Goal: Task Accomplishment & Management: Complete application form

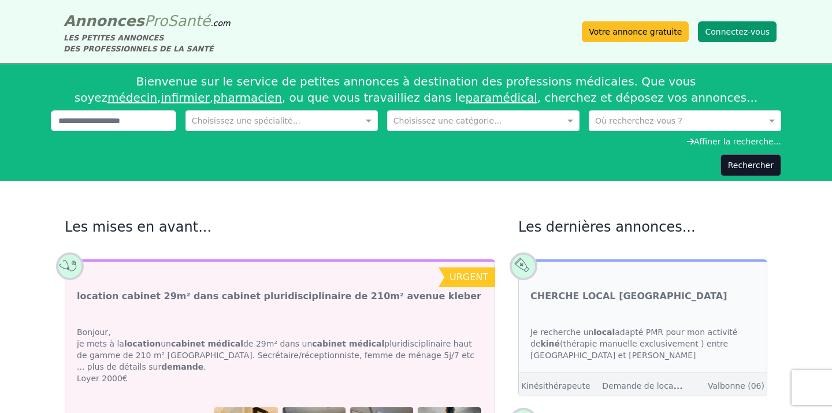
click at [720, 32] on button "Connectez-vous" at bounding box center [737, 31] width 79 height 21
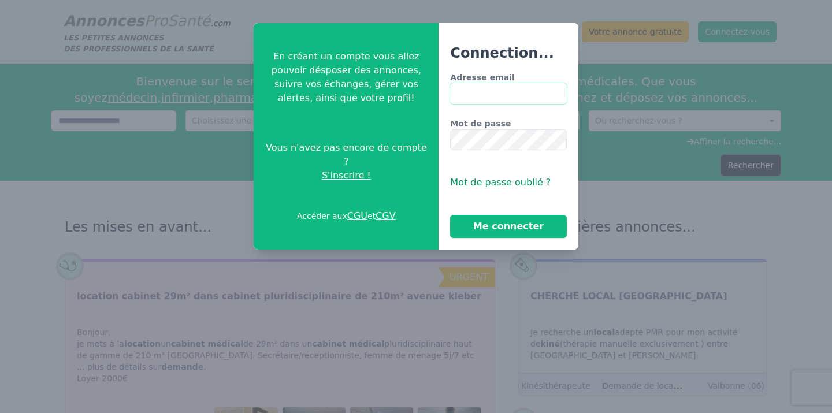
type input "**********"
click at [489, 226] on button "Me connecter" at bounding box center [508, 226] width 116 height 23
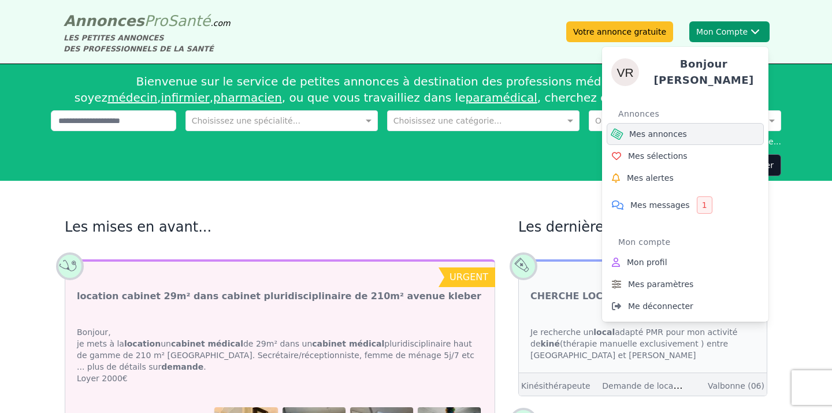
click at [686, 131] on link "Mes annonces" at bounding box center [685, 134] width 157 height 22
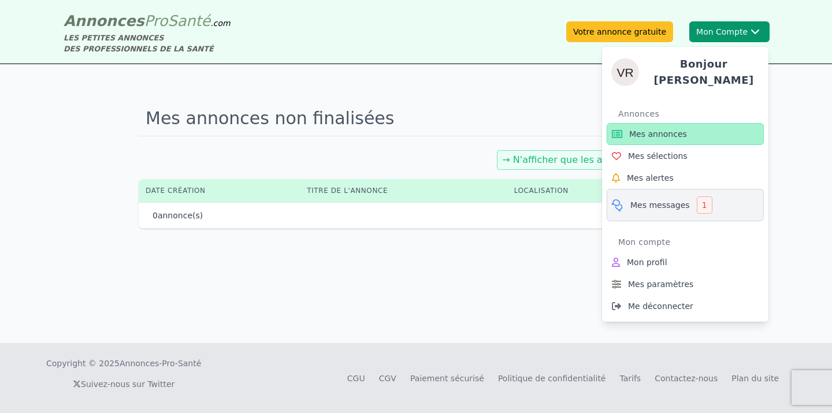
click at [675, 199] on span "Mes messages" at bounding box center [660, 205] width 60 height 12
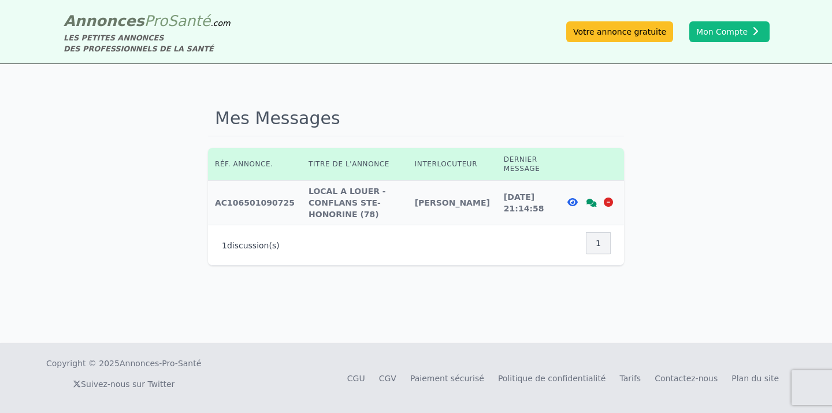
click at [571, 198] on icon at bounding box center [572, 202] width 10 height 9
click at [591, 199] on icon at bounding box center [591, 203] width 10 height 8
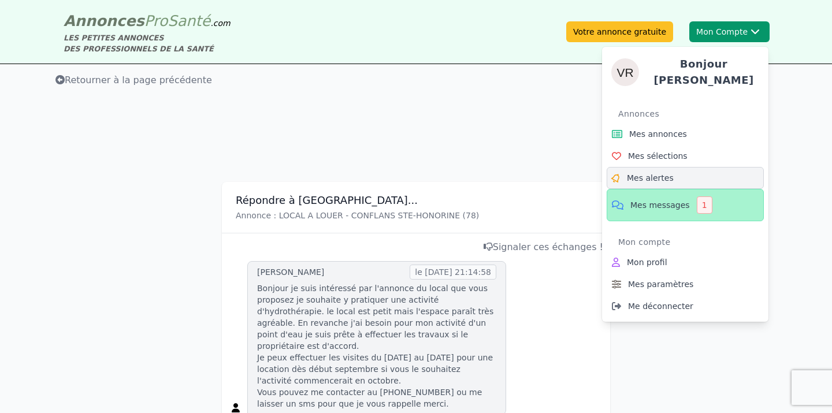
click at [676, 174] on link "Mes alertes" at bounding box center [685, 178] width 157 height 22
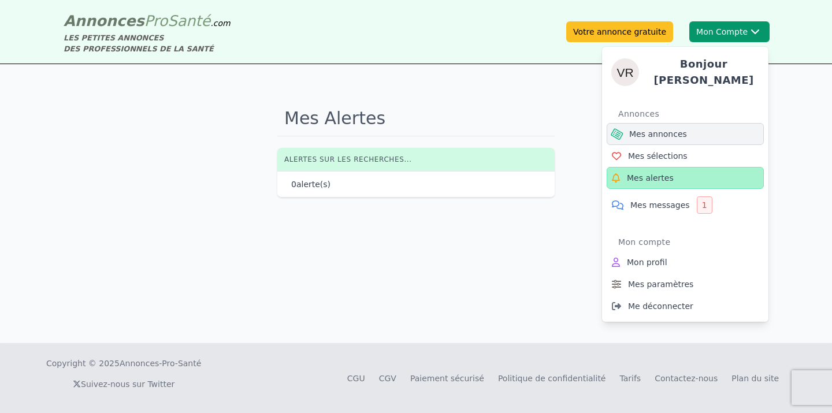
click at [670, 128] on span "Mes annonces" at bounding box center [658, 134] width 58 height 12
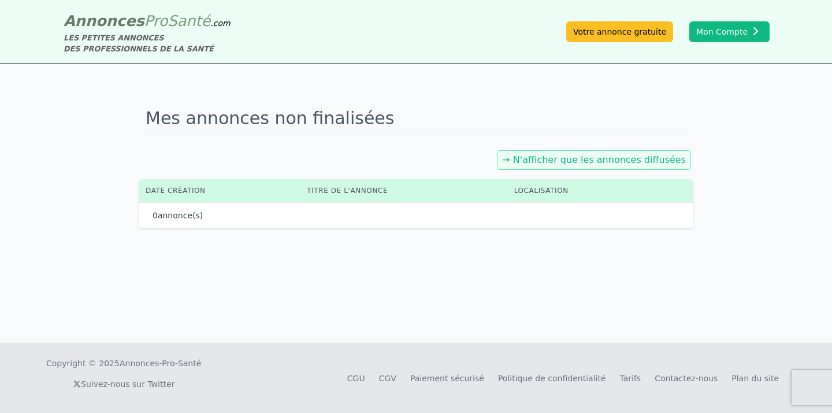
click at [628, 158] on link "→ N'afficher que les annonces diffusées" at bounding box center [594, 159] width 184 height 11
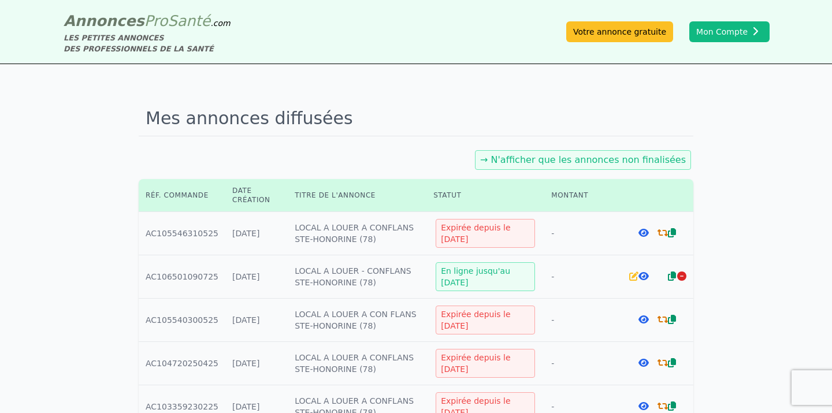
click at [644, 276] on icon at bounding box center [643, 276] width 10 height 9
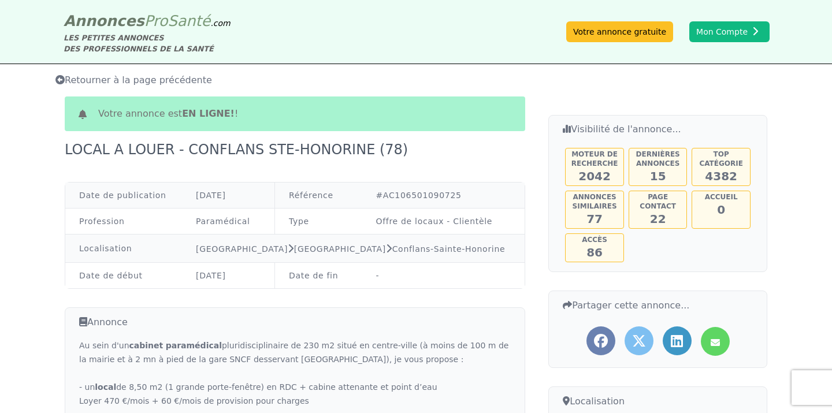
click at [109, 77] on span "Retourner à la page précédente" at bounding box center [133, 80] width 157 height 11
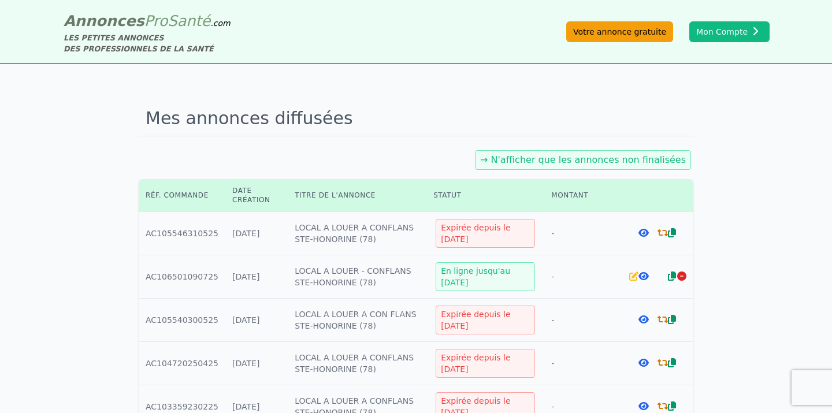
click at [611, 34] on link "Votre annonce gratuite" at bounding box center [619, 31] width 107 height 21
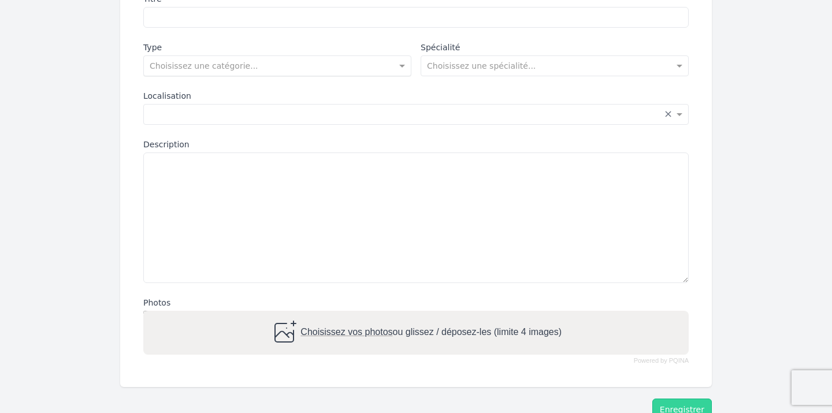
scroll to position [187, 0]
click at [215, 168] on textarea "Description" at bounding box center [415, 216] width 545 height 131
paste textarea "**********"
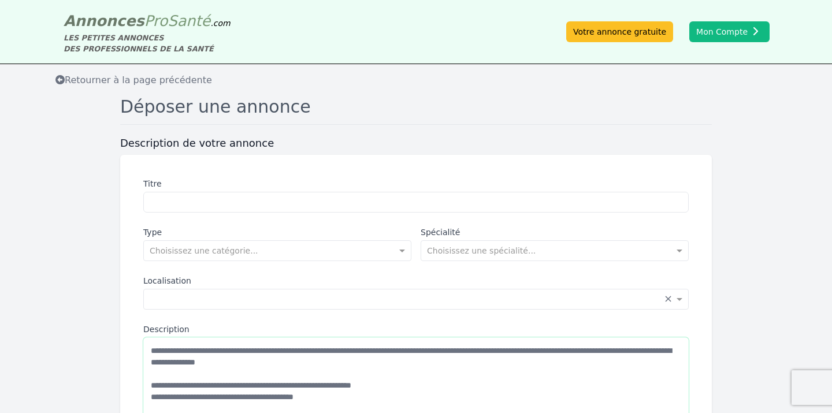
scroll to position [0, 0]
type textarea "**********"
click at [236, 196] on input "Titre" at bounding box center [415, 202] width 545 height 21
type input "**********"
click at [481, 250] on input "text" at bounding box center [543, 250] width 232 height 12
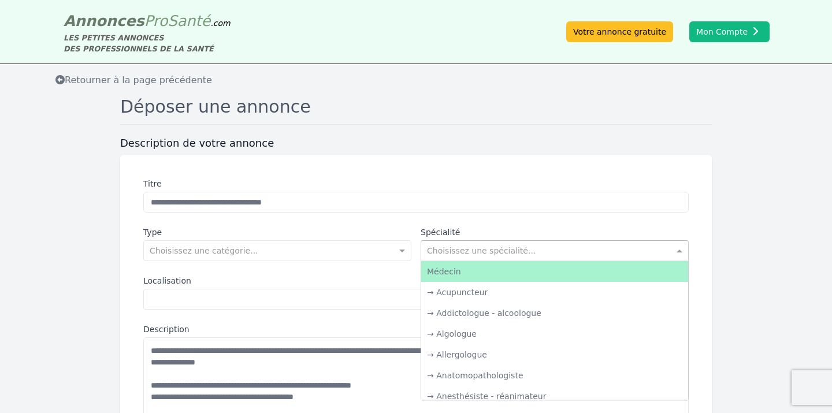
click at [480, 269] on div "Médecin" at bounding box center [554, 271] width 267 height 21
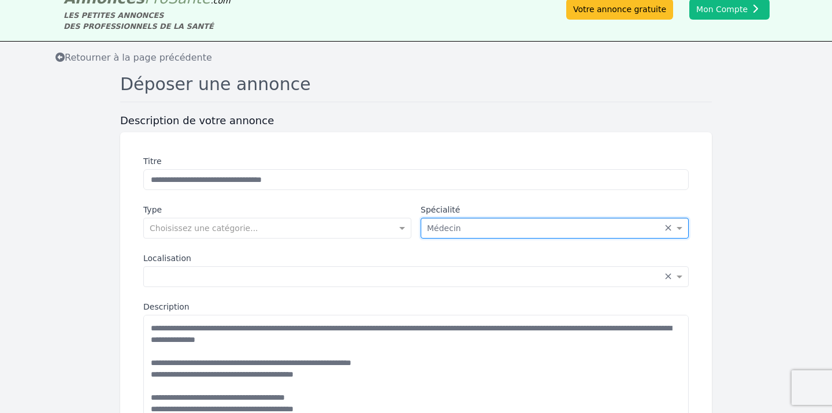
scroll to position [29, 0]
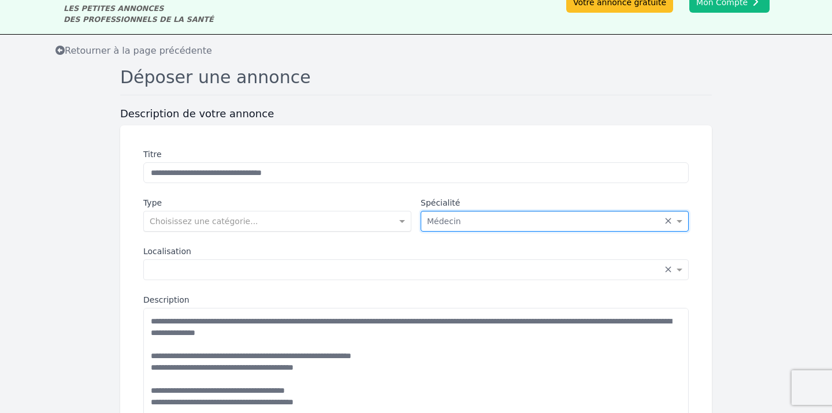
click at [293, 223] on input "text" at bounding box center [266, 220] width 232 height 12
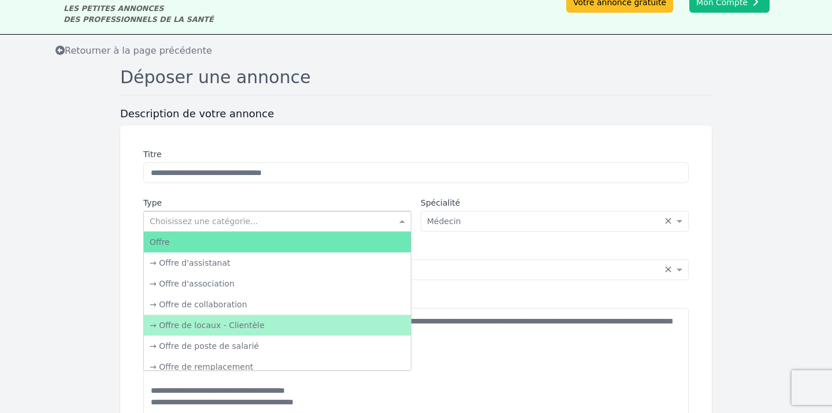
click at [309, 317] on div "→ Offre de locaux - Clientèle" at bounding box center [277, 325] width 267 height 21
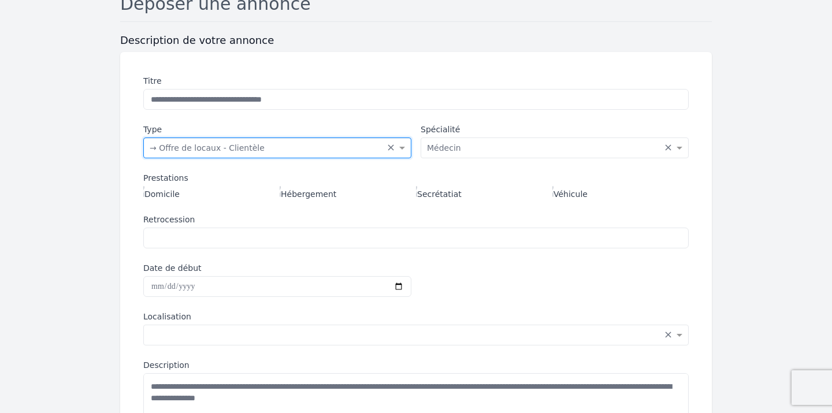
scroll to position [104, 0]
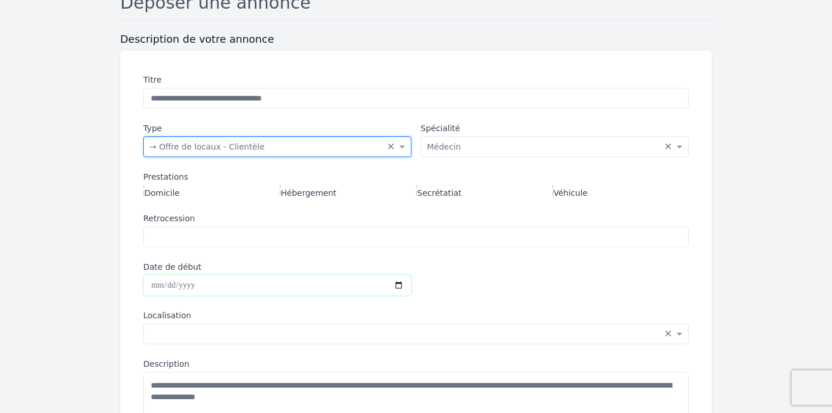
click at [240, 287] on input "Date de début" at bounding box center [277, 285] width 268 height 21
type input "**********"
click at [318, 304] on div "**********" at bounding box center [415, 328] width 573 height 537
click at [256, 327] on input "text" at bounding box center [405, 333] width 510 height 12
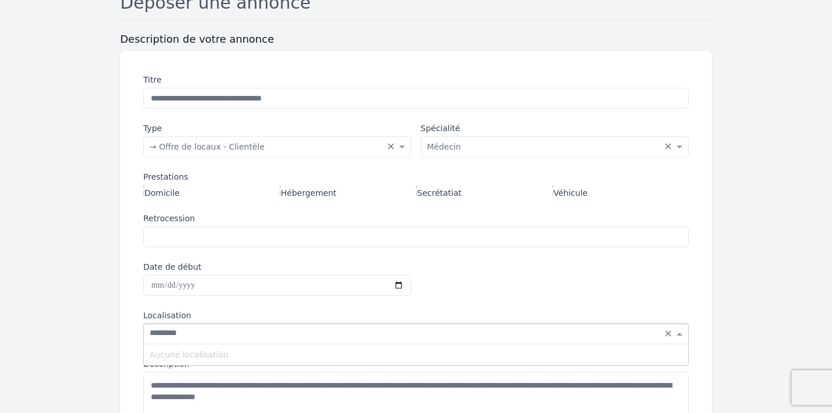
type input "**********"
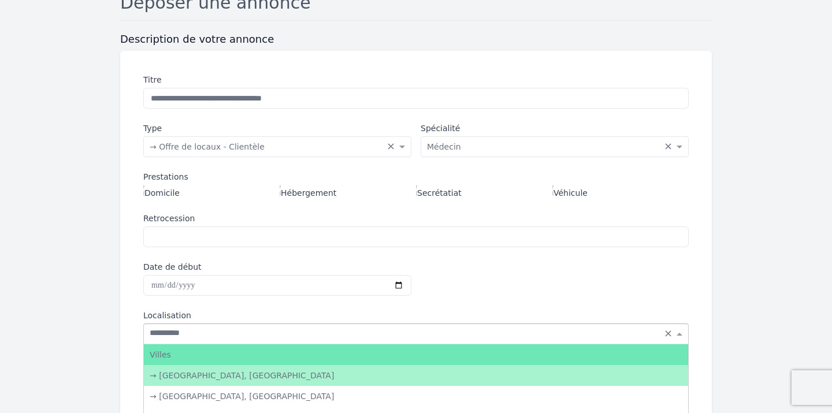
click at [250, 372] on div "→ [GEOGRAPHIC_DATA], [GEOGRAPHIC_DATA]" at bounding box center [416, 375] width 544 height 21
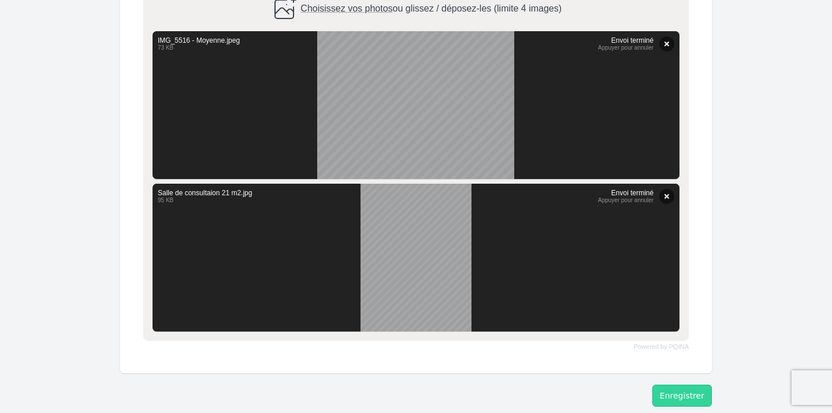
scroll to position [641, 0]
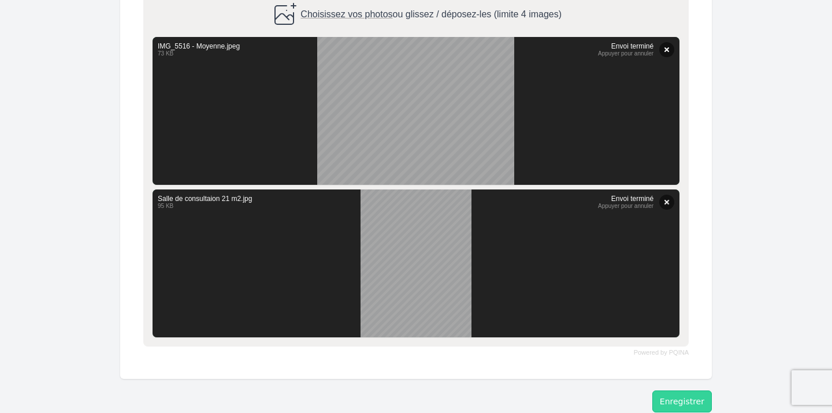
drag, startPoint x: 548, startPoint y: 270, endPoint x: 537, endPoint y: 112, distance: 158.7
click at [537, 35] on ul "IMG_5516 - Moyenne.jpeg Annuler Ressayer Supprimer Envoyer Annuler Ressayer Sup…" at bounding box center [416, 35] width 532 height 0
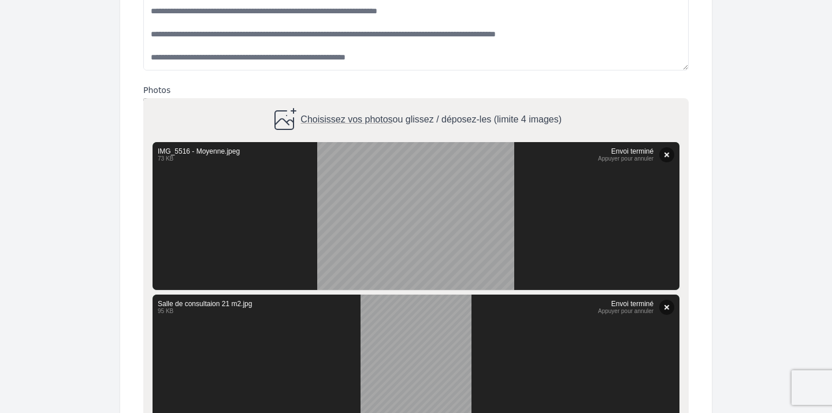
scroll to position [536, 0]
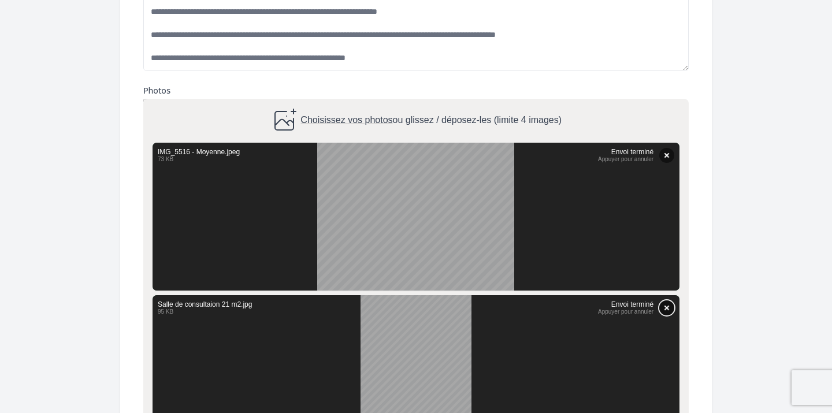
click at [668, 306] on button "Supprimer" at bounding box center [666, 307] width 15 height 15
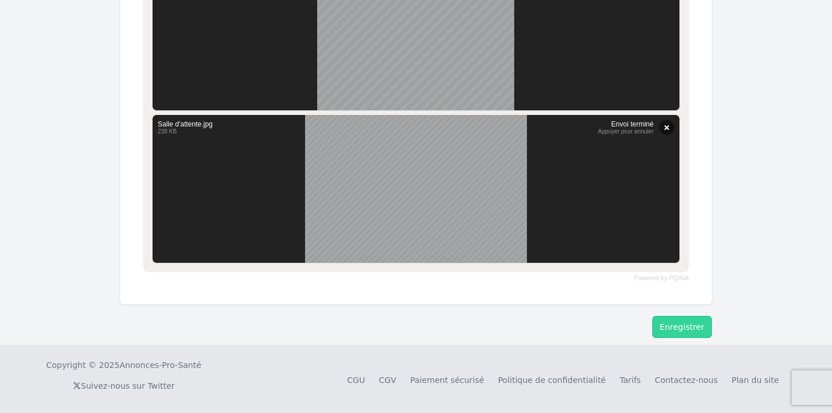
scroll to position [868, 0]
click at [666, 318] on button "Enregistrer" at bounding box center [682, 328] width 60 height 22
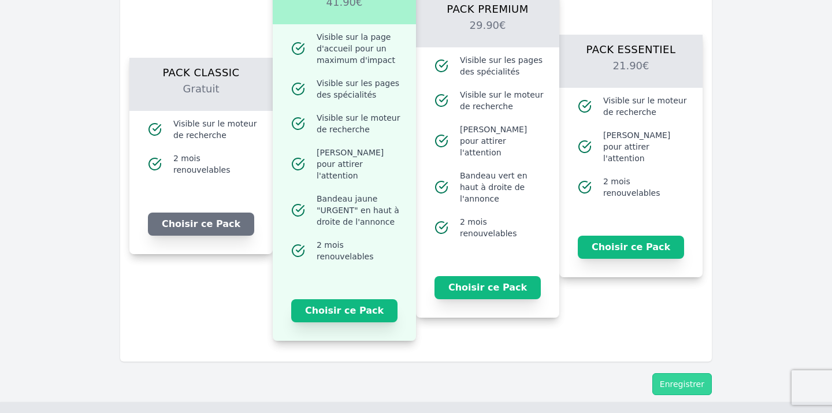
scroll to position [1258, 0]
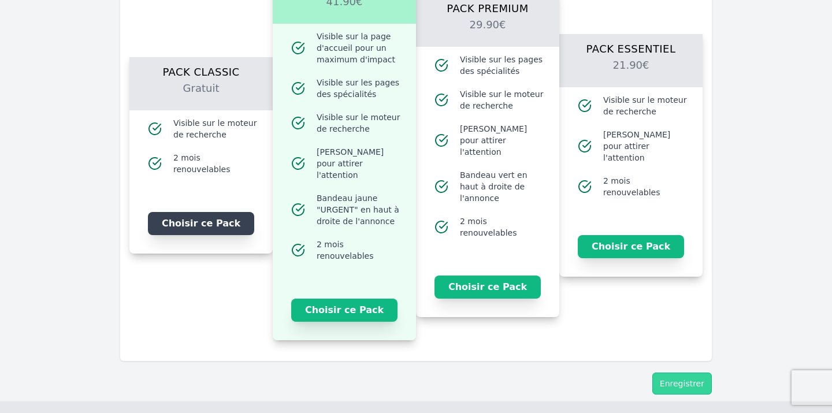
click at [214, 218] on button "Choisir ce Pack" at bounding box center [201, 223] width 106 height 23
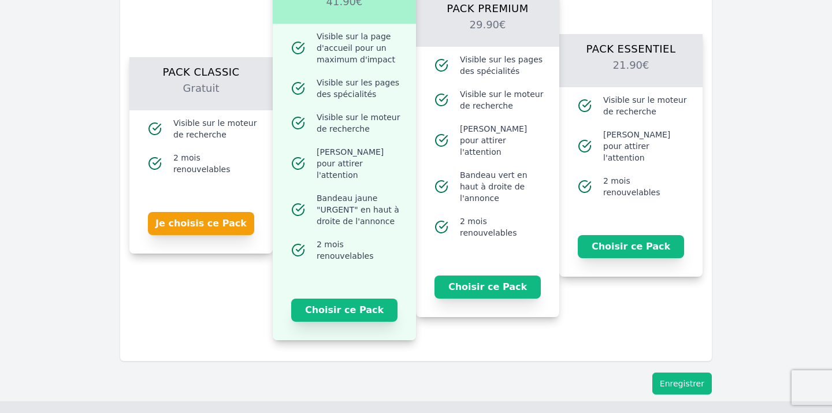
click at [681, 373] on button "Enregistrer" at bounding box center [682, 384] width 60 height 22
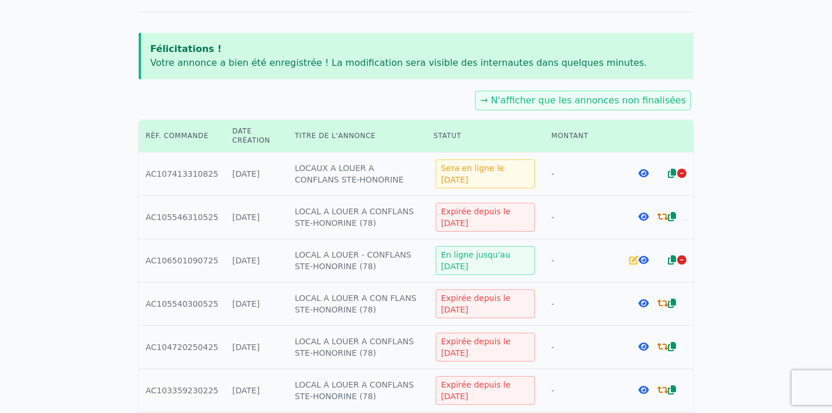
scroll to position [127, 0]
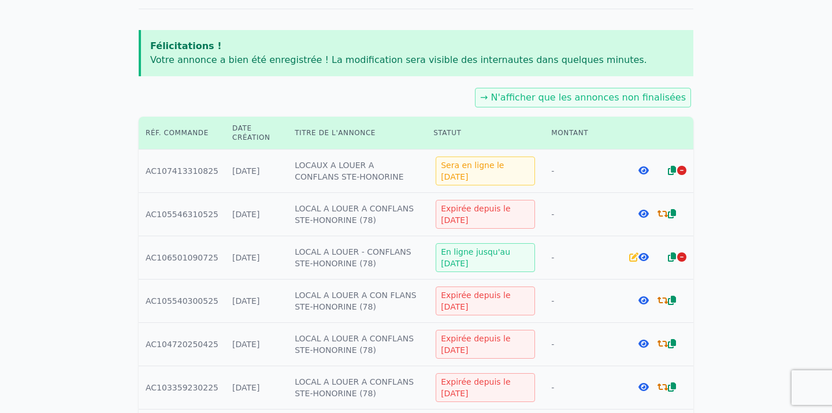
click at [680, 255] on icon at bounding box center [681, 256] width 9 height 9
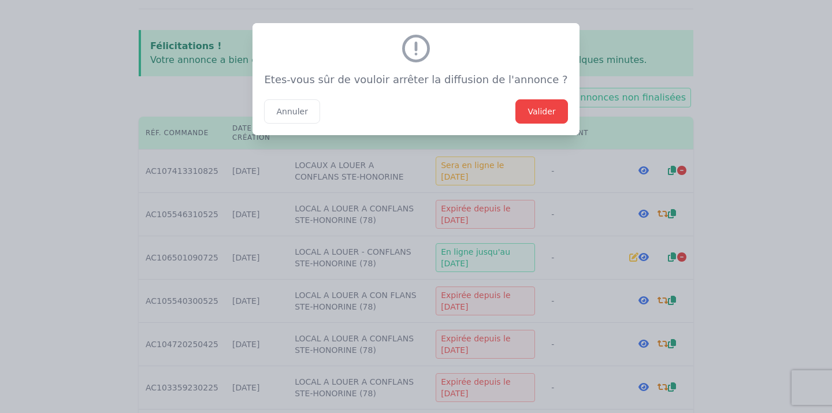
click at [515, 108] on button "Valider" at bounding box center [541, 111] width 52 height 24
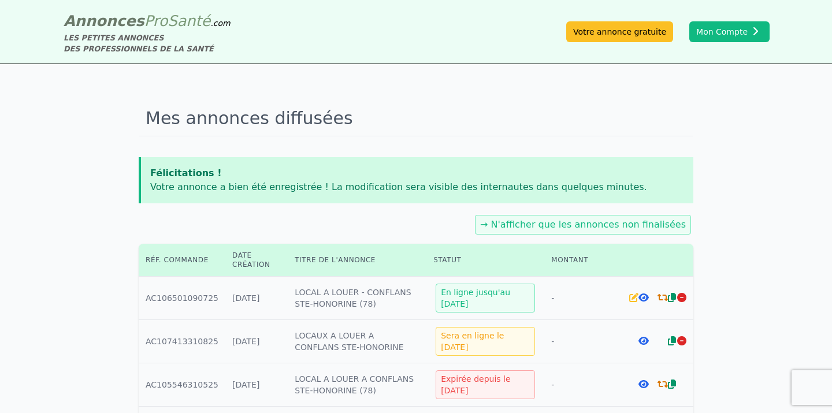
scroll to position [0, 0]
click at [616, 28] on link "Votre annonce gratuite" at bounding box center [619, 31] width 107 height 21
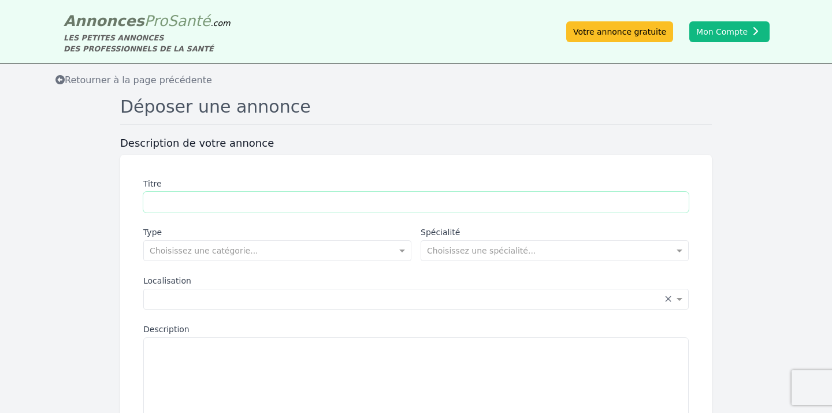
click at [377, 195] on input "Titre" at bounding box center [415, 202] width 545 height 21
type input "**********"
click at [310, 244] on input "text" at bounding box center [266, 250] width 232 height 12
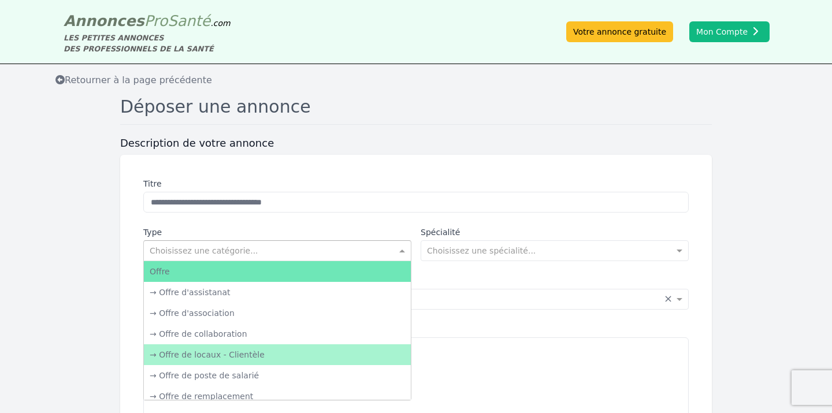
click at [312, 349] on div "→ Offre de locaux - Clientèle" at bounding box center [277, 354] width 267 height 21
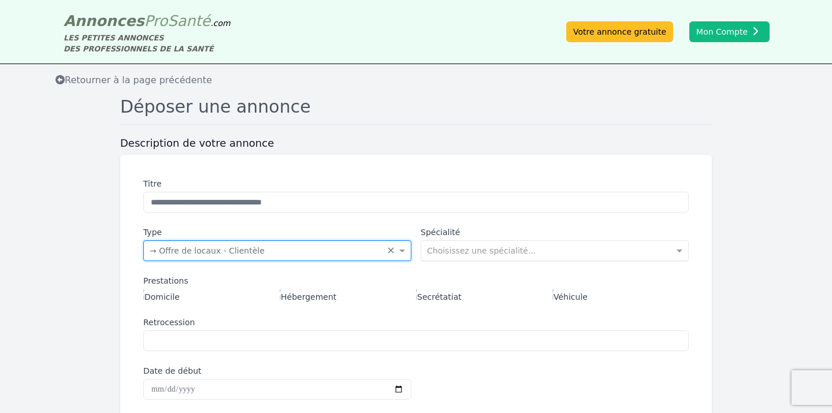
click at [546, 252] on input "text" at bounding box center [543, 250] width 232 height 12
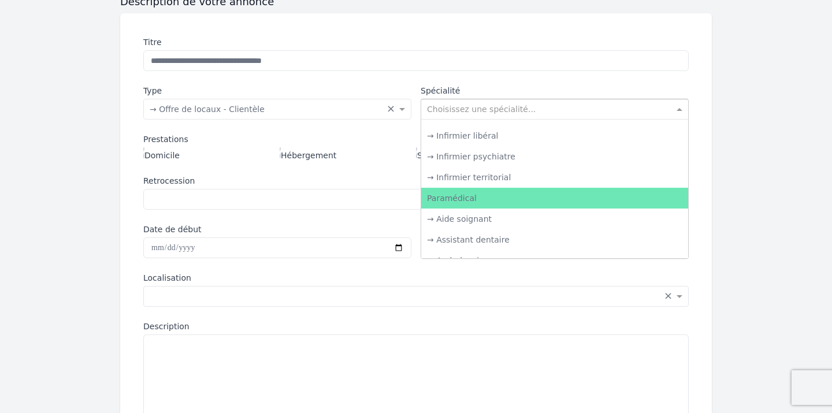
scroll to position [1554, 0]
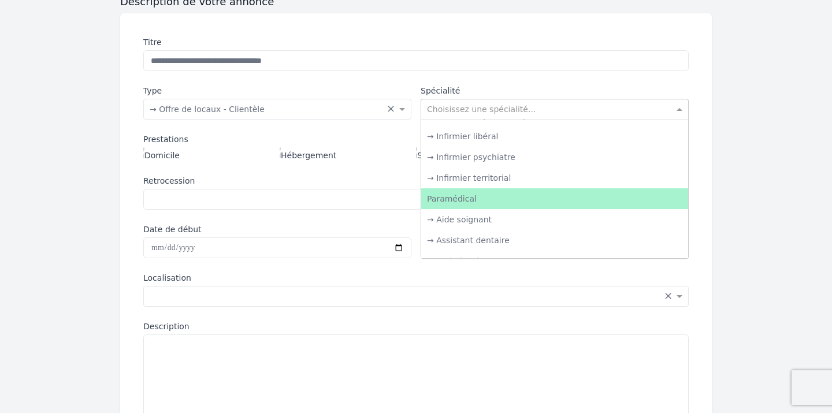
click at [532, 196] on div "Paramédical" at bounding box center [554, 198] width 267 height 21
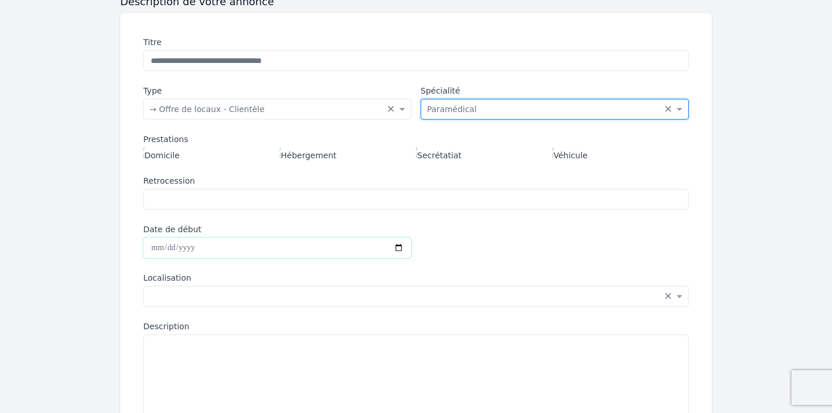
click at [252, 237] on input "Date de début" at bounding box center [277, 247] width 268 height 21
type input "**********"
click at [385, 247] on input "**********" at bounding box center [277, 247] width 268 height 21
click at [444, 261] on div "**********" at bounding box center [415, 291] width 573 height 537
click at [367, 292] on input "text" at bounding box center [405, 295] width 510 height 12
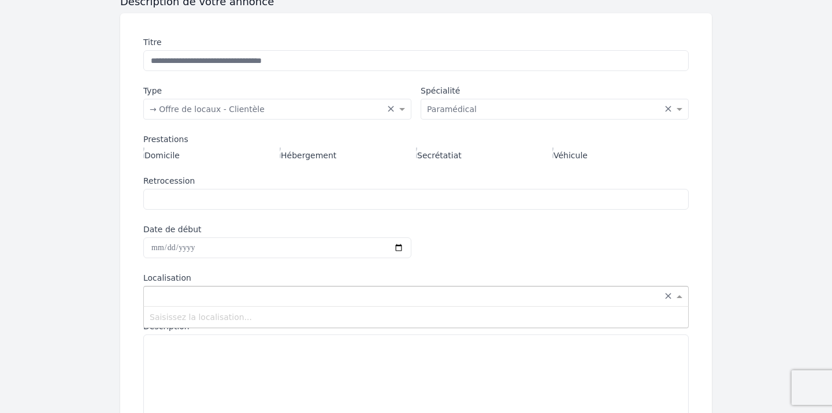
type input "*"
type input "**********"
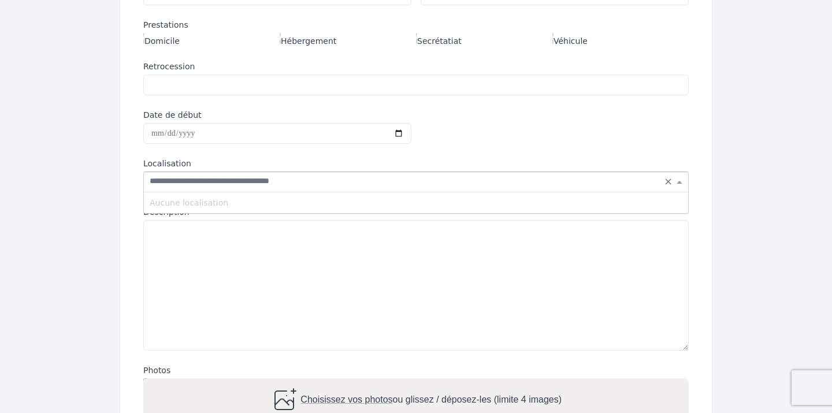
scroll to position [269, 0]
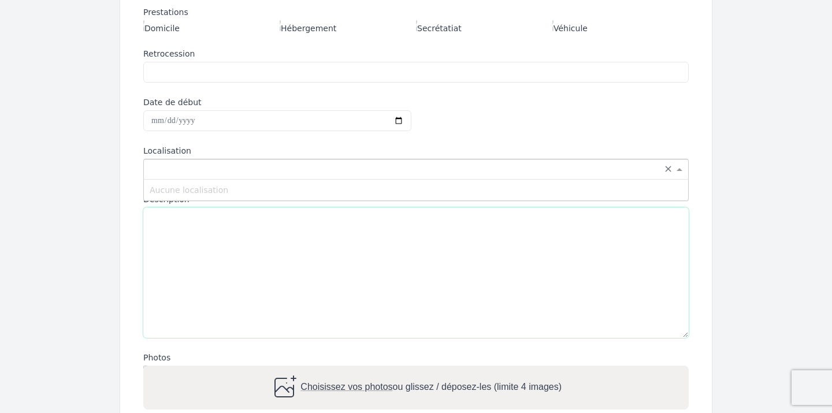
click at [289, 300] on textarea "Description" at bounding box center [415, 272] width 545 height 131
click at [238, 169] on input "text" at bounding box center [405, 168] width 510 height 12
click at [245, 162] on input "text" at bounding box center [405, 168] width 510 height 12
click at [245, 163] on input "text" at bounding box center [405, 168] width 510 height 12
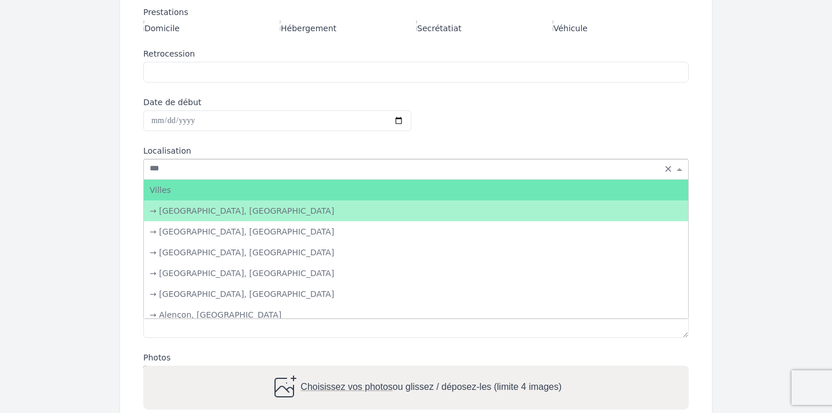
type input "****"
click at [250, 208] on div "→ [GEOGRAPHIC_DATA], [GEOGRAPHIC_DATA]" at bounding box center [416, 210] width 544 height 21
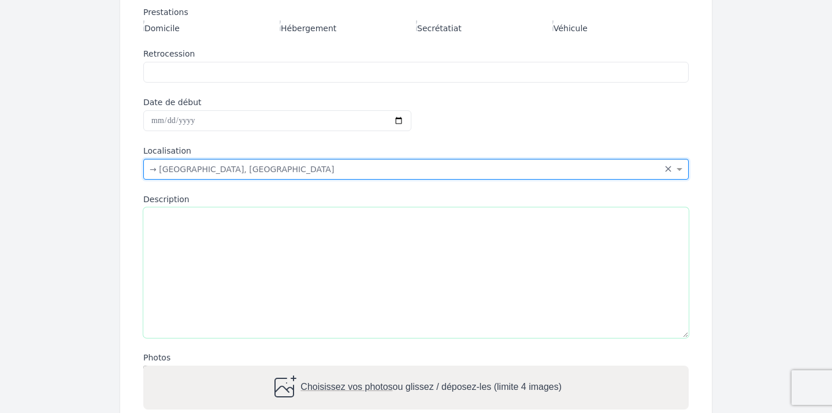
click at [247, 237] on textarea "Description" at bounding box center [415, 272] width 545 height 131
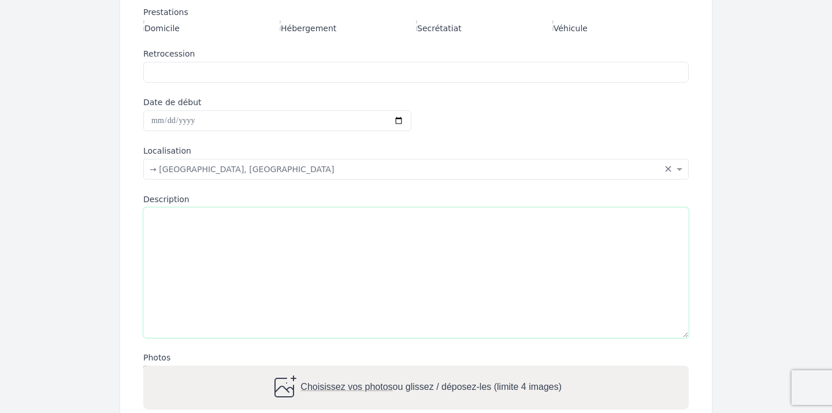
paste textarea "**********"
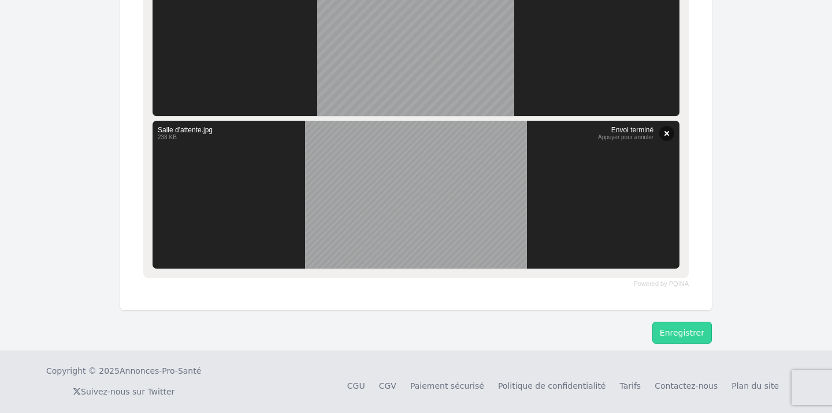
scroll to position [865, 0]
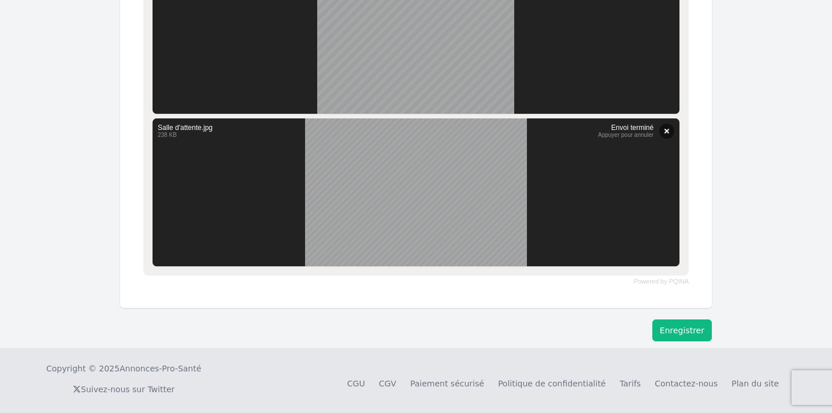
type textarea "**********"
click at [675, 326] on button "Enregistrer" at bounding box center [682, 330] width 60 height 22
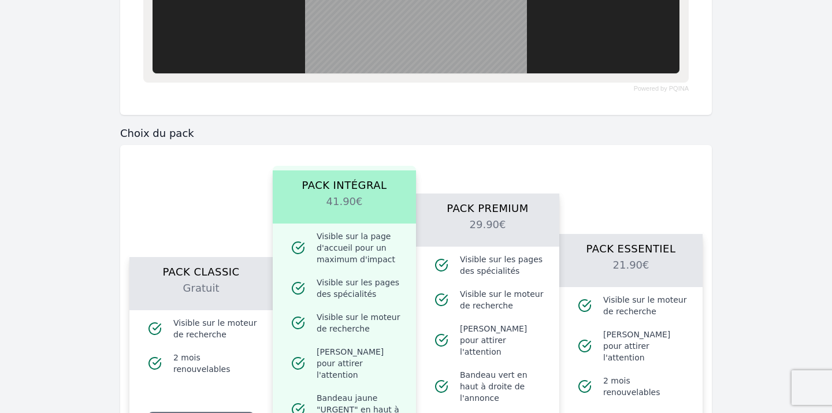
scroll to position [1062, 0]
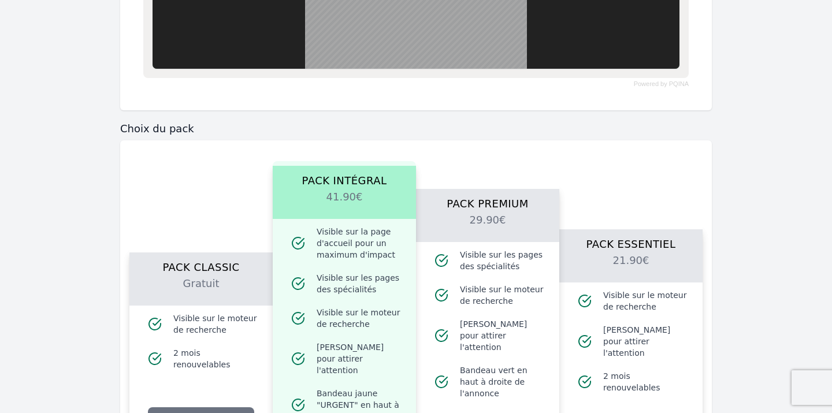
click at [231, 276] on h2 "Gratuit" at bounding box center [201, 291] width 116 height 30
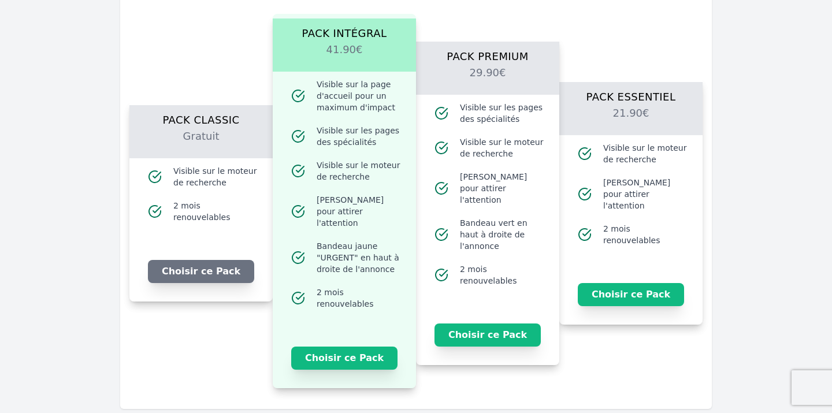
scroll to position [1214, 0]
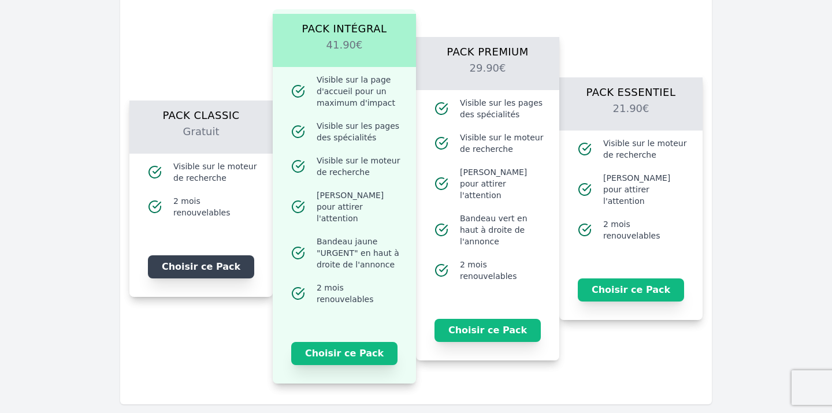
click at [207, 256] on button "Choisir ce Pack" at bounding box center [201, 266] width 106 height 23
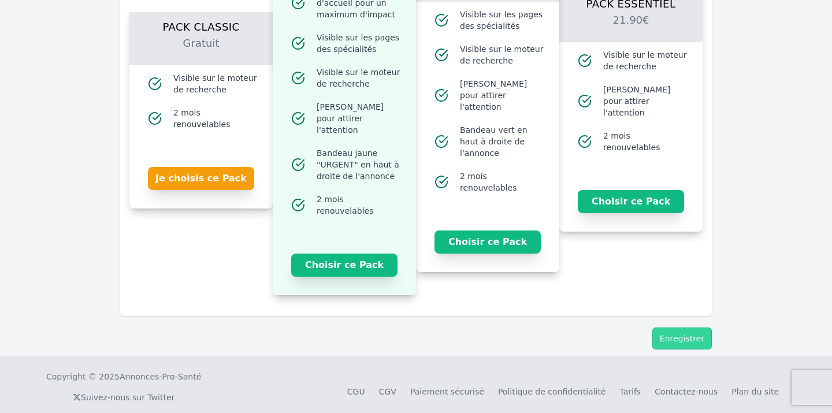
scroll to position [1302, 0]
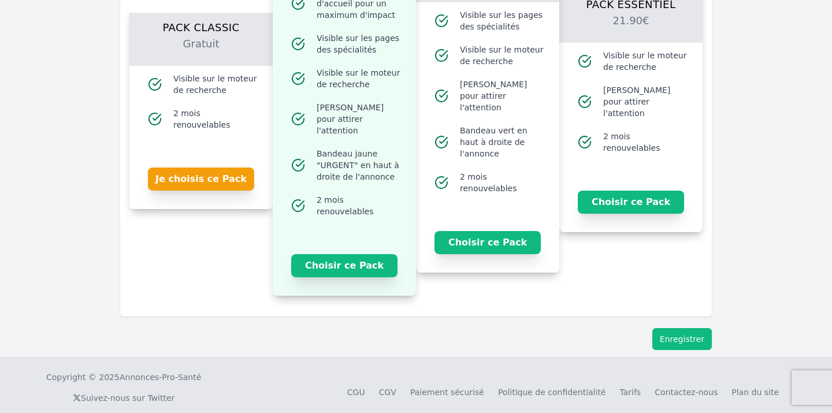
click at [690, 328] on button "Enregistrer" at bounding box center [682, 339] width 60 height 22
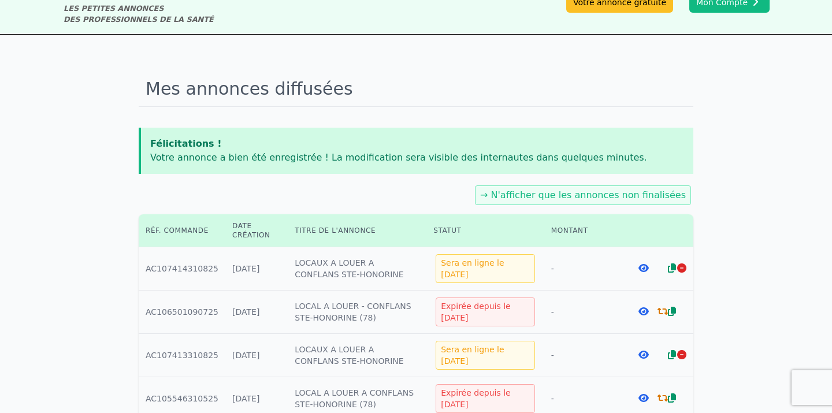
scroll to position [29, 0]
click at [642, 270] on icon at bounding box center [643, 268] width 10 height 9
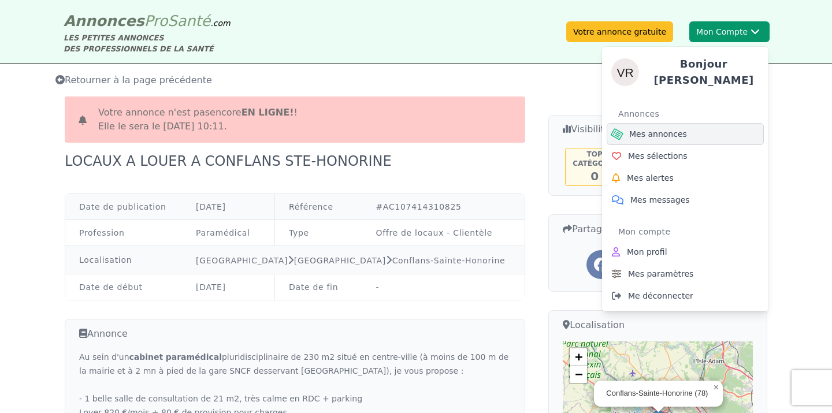
click at [676, 131] on span "Mes annonces" at bounding box center [658, 134] width 58 height 12
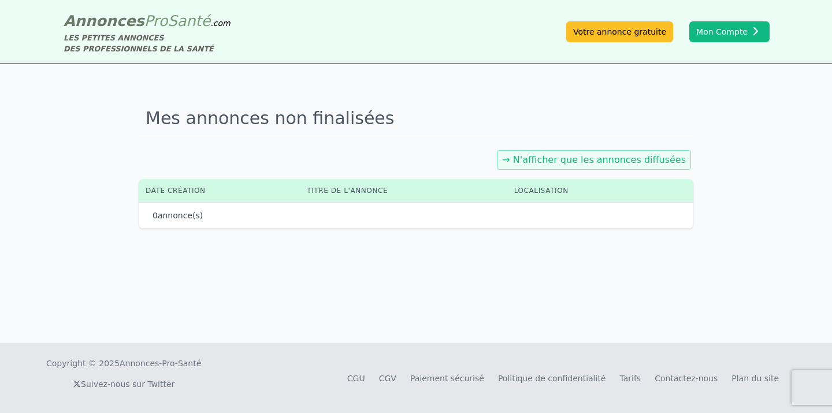
click at [537, 159] on link "→ N'afficher que les annonces diffusées" at bounding box center [594, 159] width 184 height 11
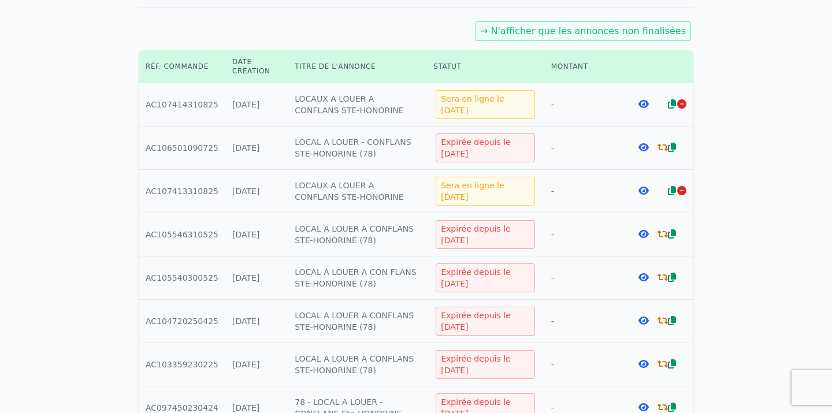
scroll to position [131, 0]
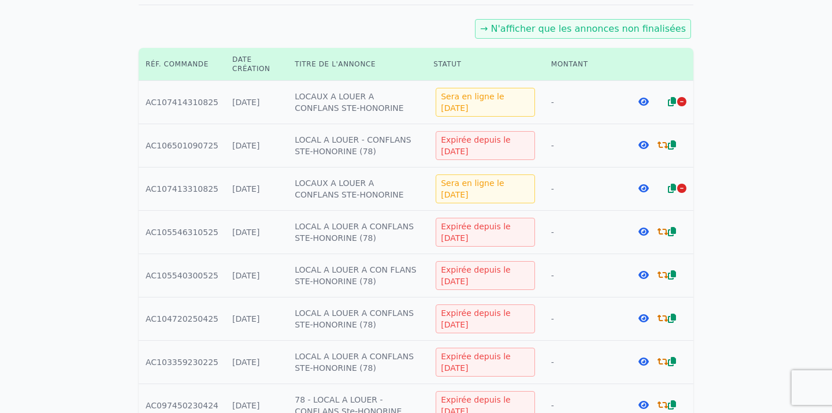
click at [225, 102] on td "Créée le : [DATE]" at bounding box center [256, 102] width 62 height 43
click at [646, 103] on icon at bounding box center [643, 101] width 10 height 9
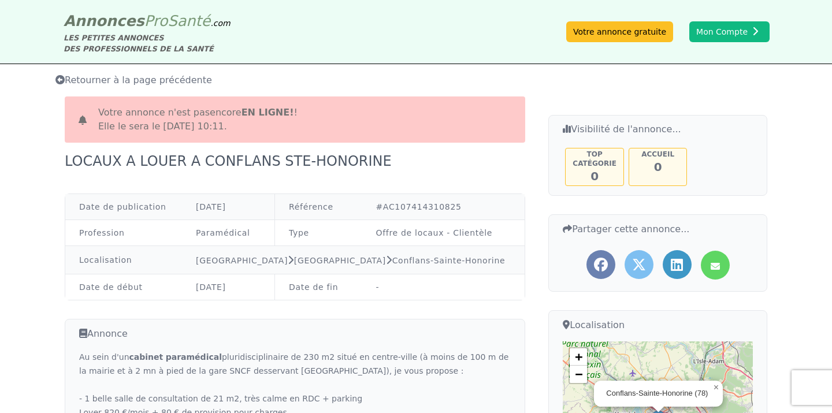
click at [124, 80] on span "Retourner à la page précédente" at bounding box center [133, 80] width 157 height 11
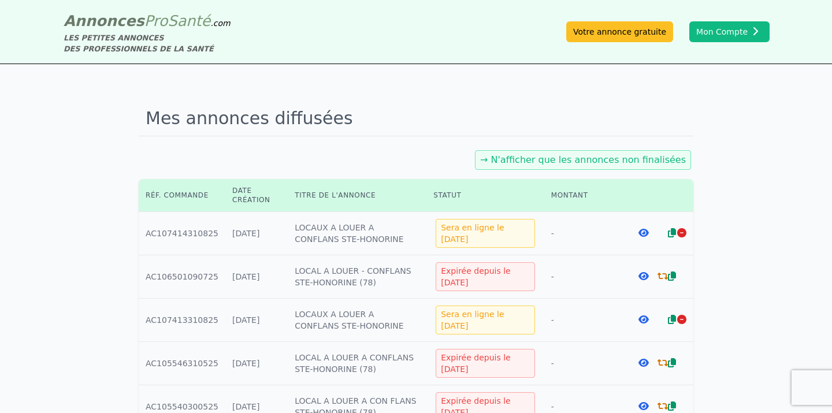
click at [643, 317] on icon at bounding box center [643, 319] width 10 height 9
click at [671, 317] on icon at bounding box center [672, 319] width 8 height 9
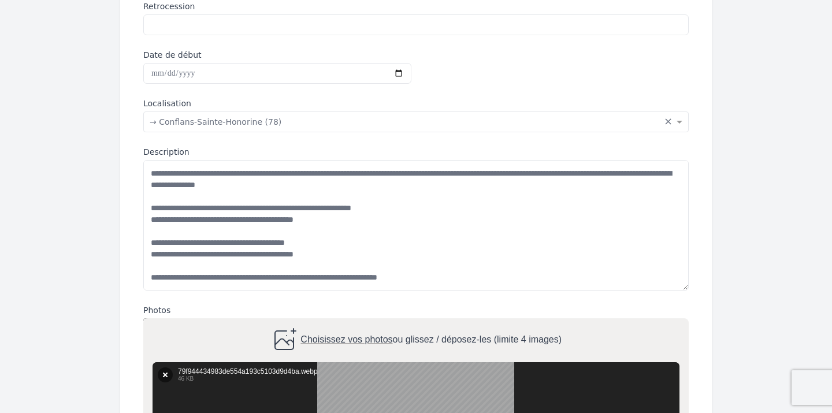
scroll to position [317, 0]
click at [274, 172] on textarea "**********" at bounding box center [415, 224] width 545 height 131
click at [244, 173] on textarea "**********" at bounding box center [415, 224] width 545 height 131
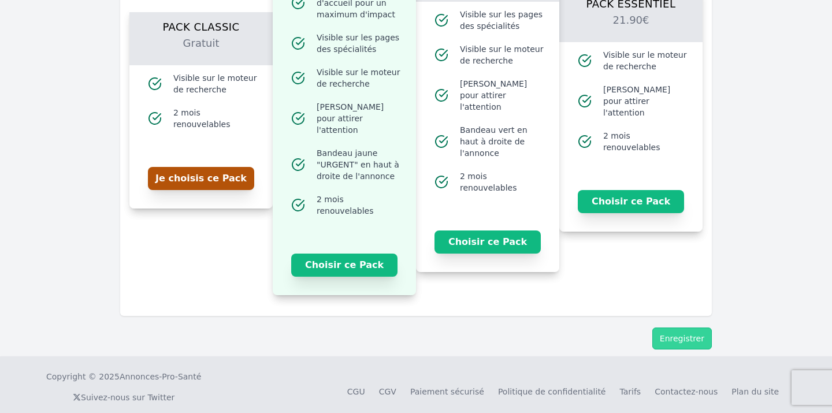
scroll to position [1302, 0]
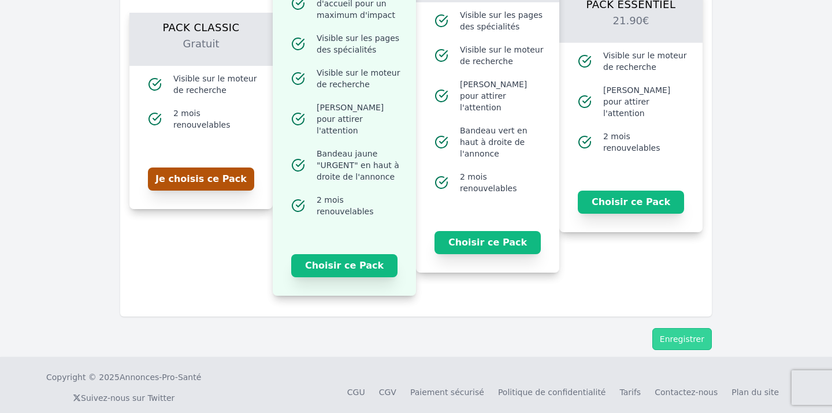
type textarea "**********"
click at [216, 171] on button "Je choisis ce Pack" at bounding box center [201, 179] width 106 height 23
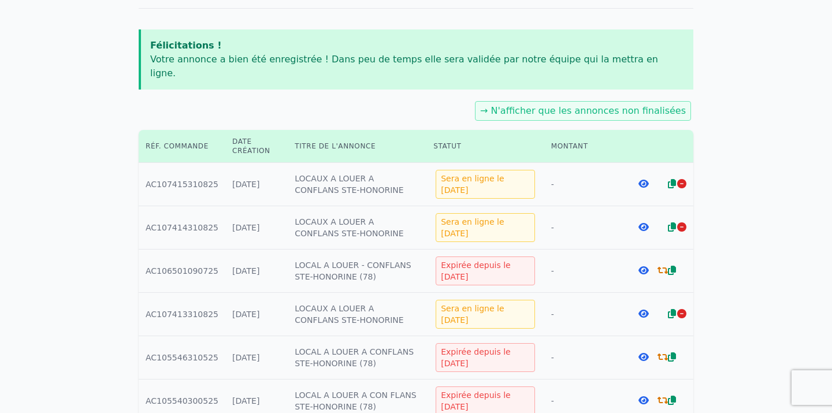
scroll to position [129, 0]
click at [645, 178] on icon at bounding box center [643, 182] width 10 height 9
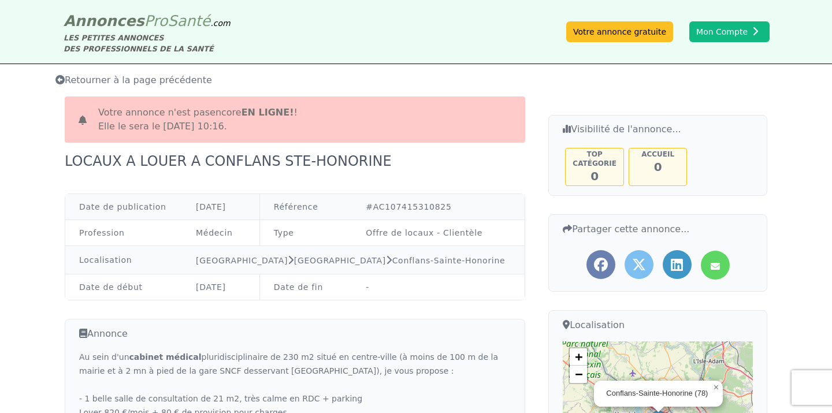
click at [77, 79] on span "Retourner à la page précédente" at bounding box center [133, 80] width 157 height 11
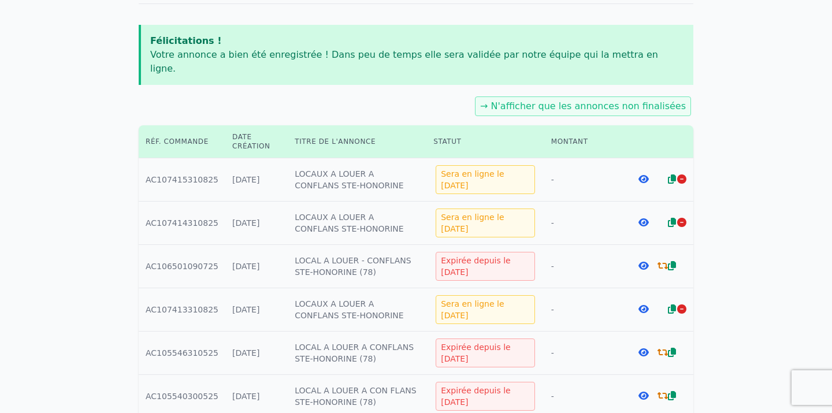
scroll to position [134, 0]
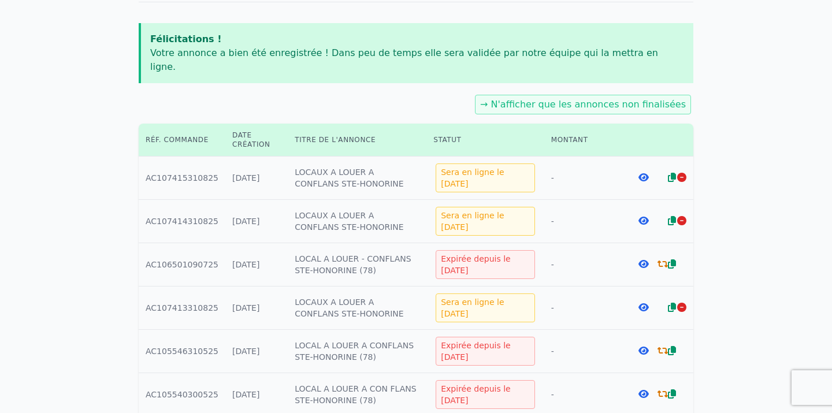
click at [644, 303] on icon at bounding box center [643, 307] width 10 height 9
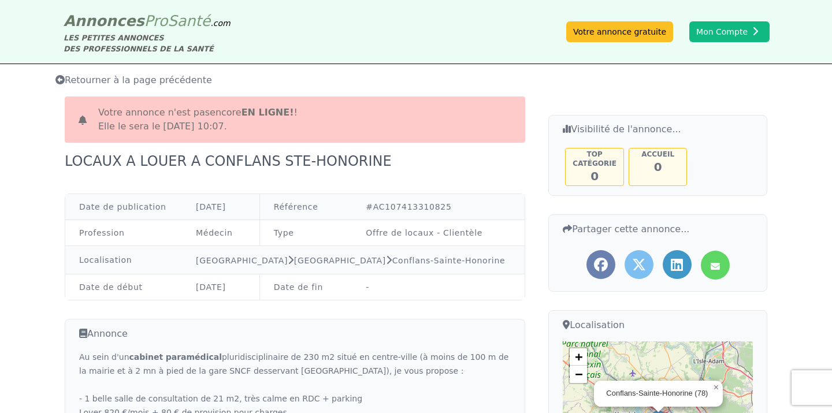
click at [72, 79] on span "Retourner à la page précédente" at bounding box center [133, 80] width 157 height 11
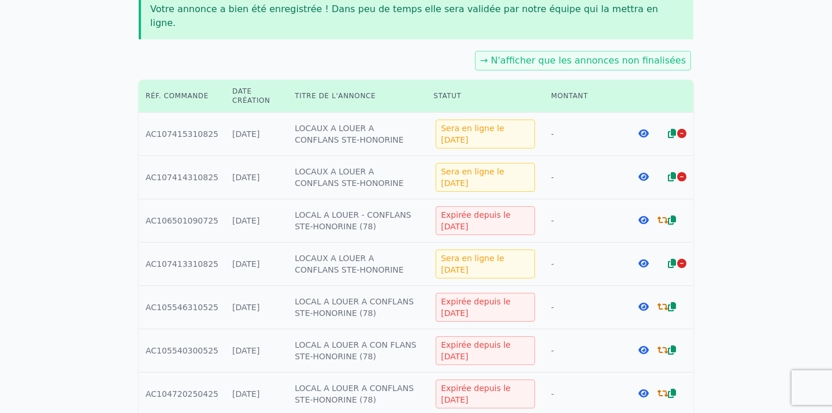
scroll to position [179, 0]
click at [642, 128] on icon at bounding box center [643, 132] width 10 height 9
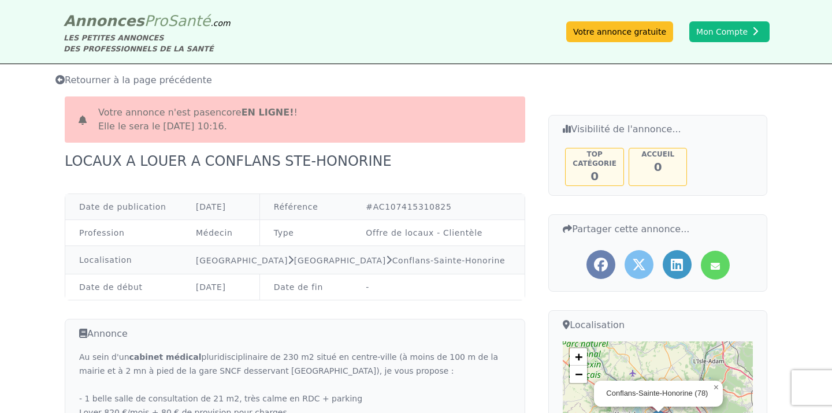
click at [96, 79] on span "Retourner à la page précédente" at bounding box center [133, 80] width 157 height 11
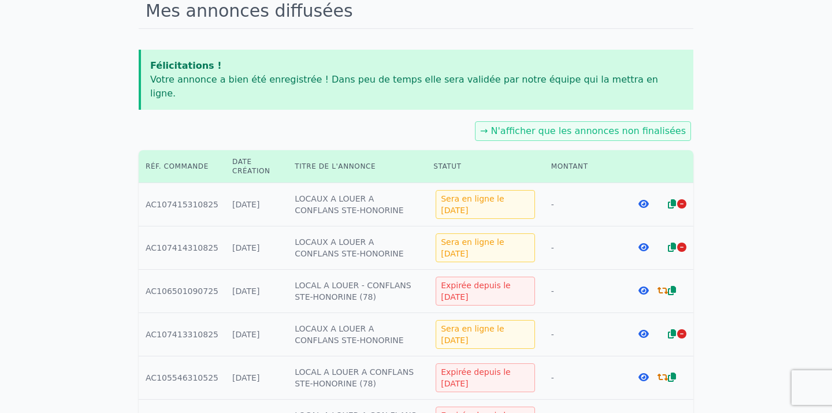
scroll to position [131, 0]
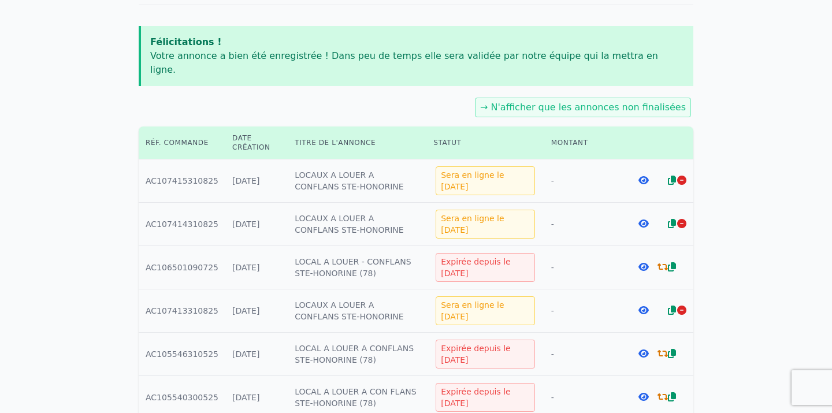
click at [642, 219] on icon at bounding box center [643, 223] width 10 height 9
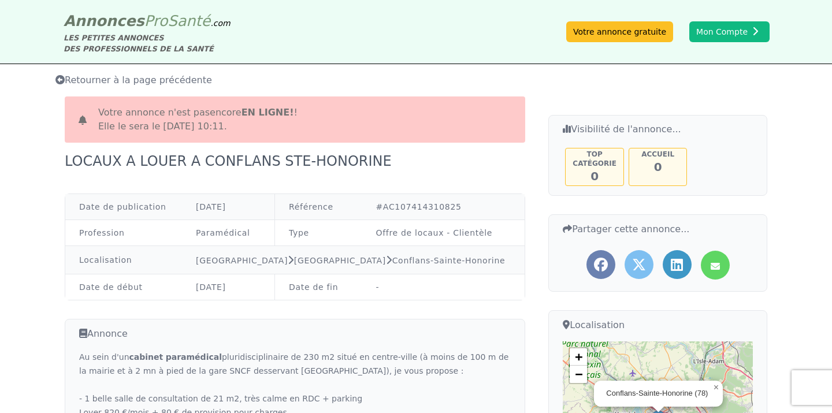
click at [92, 79] on span "Retourner à la page précédente" at bounding box center [133, 80] width 157 height 11
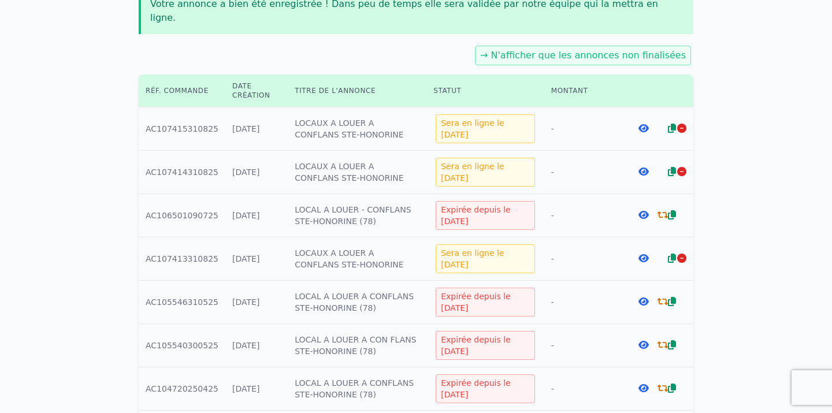
scroll to position [184, 0]
click at [679, 252] on icon at bounding box center [681, 256] width 9 height 9
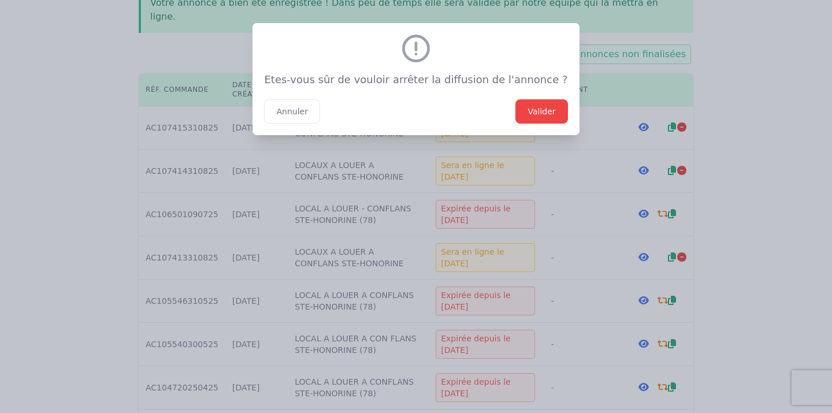
click at [530, 115] on button "Valider" at bounding box center [541, 111] width 52 height 24
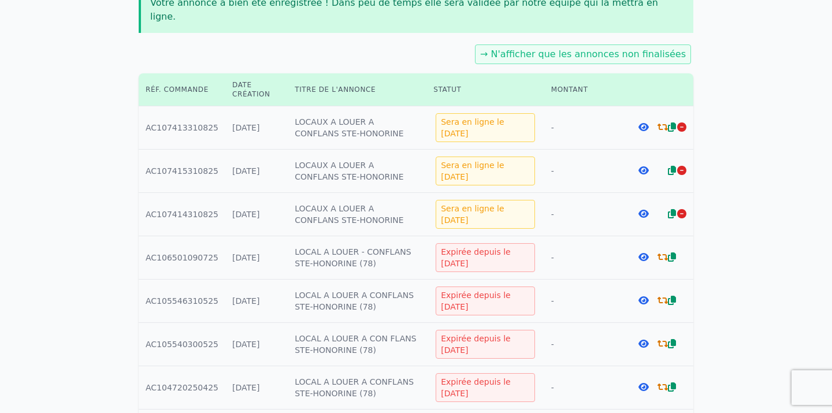
click at [552, 203] on td "Montant : -" at bounding box center [583, 214] width 78 height 43
click at [683, 209] on icon at bounding box center [681, 213] width 9 height 9
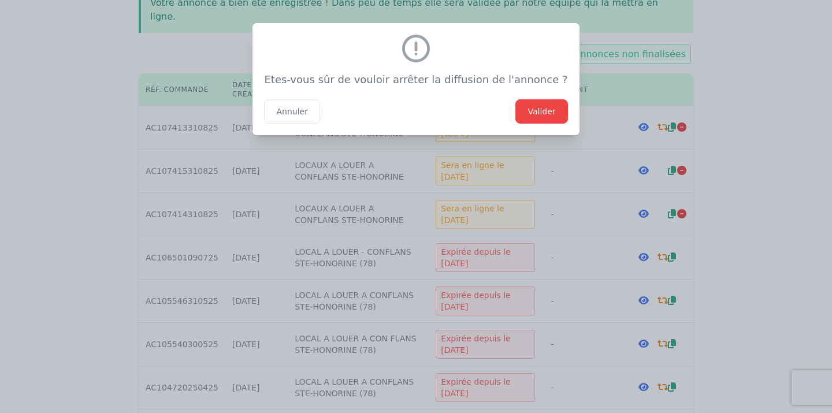
click at [522, 110] on button "Valider" at bounding box center [541, 111] width 52 height 24
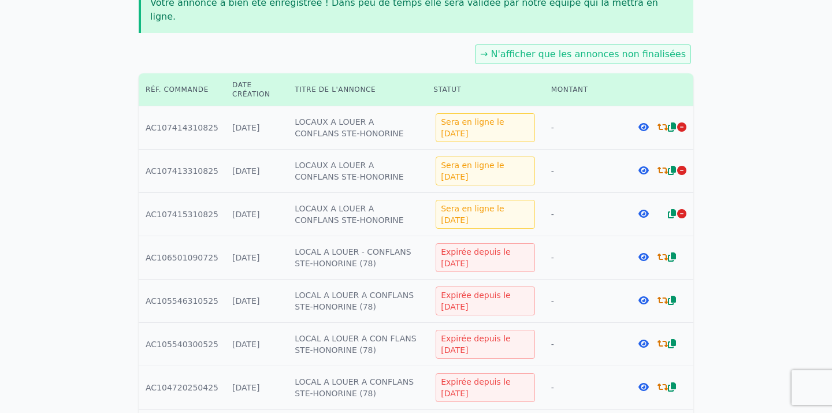
click at [644, 166] on icon at bounding box center [643, 170] width 10 height 9
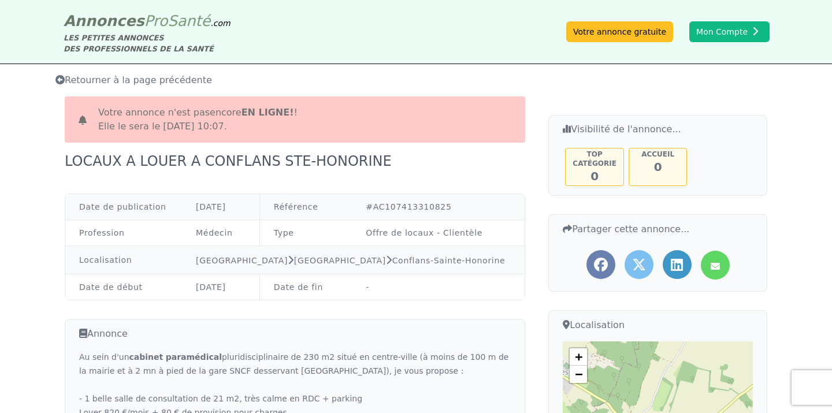
click at [90, 77] on span "Retourner à la page précédente" at bounding box center [133, 80] width 157 height 11
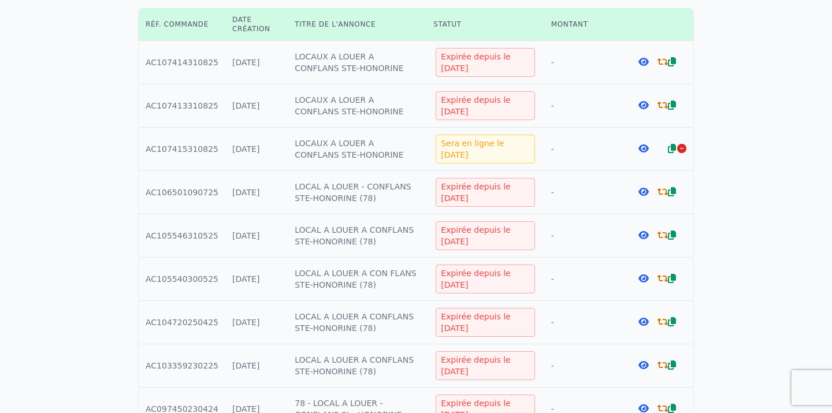
scroll to position [250, 0]
click at [644, 143] on icon at bounding box center [643, 147] width 10 height 9
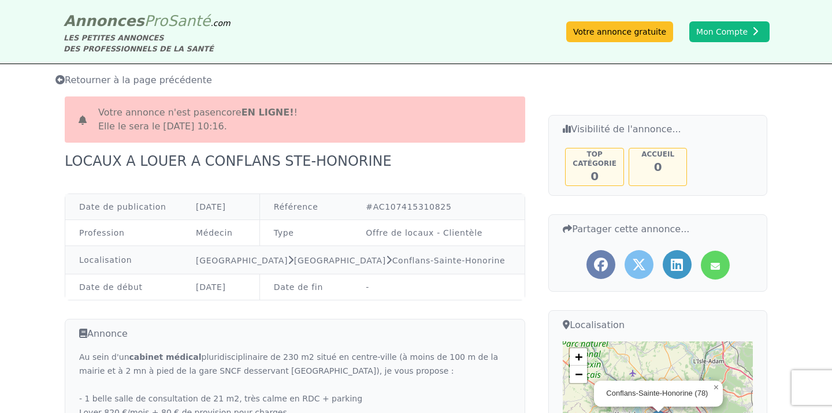
click at [72, 76] on span "Retourner à la page précédente" at bounding box center [133, 80] width 157 height 11
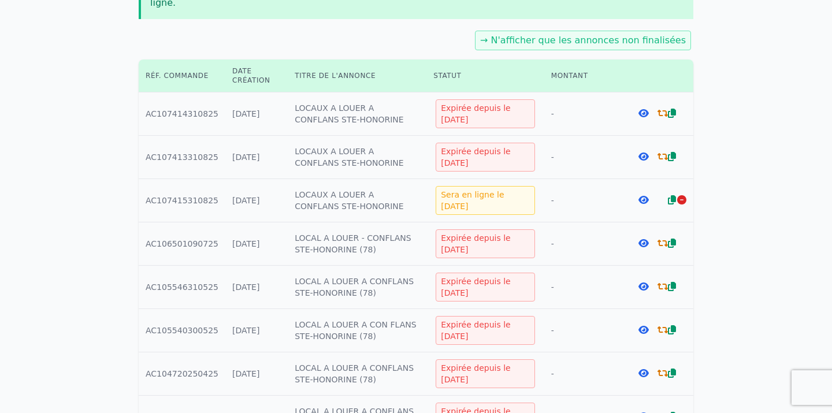
scroll to position [199, 0]
click at [642, 151] on icon at bounding box center [643, 155] width 10 height 9
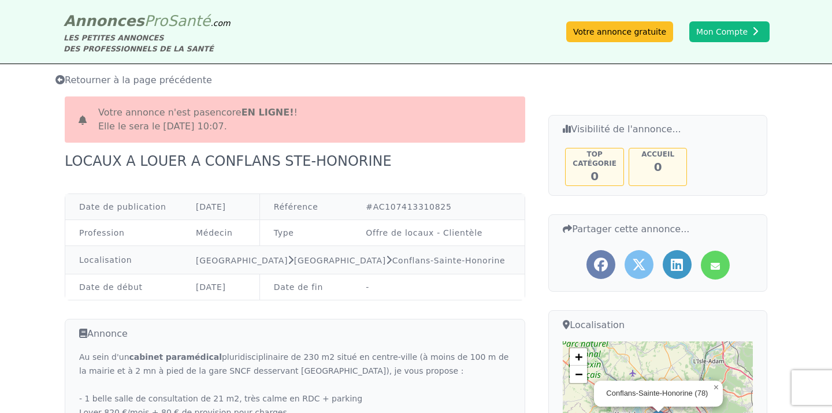
click at [117, 79] on span "Retourner à la page précédente" at bounding box center [133, 80] width 157 height 11
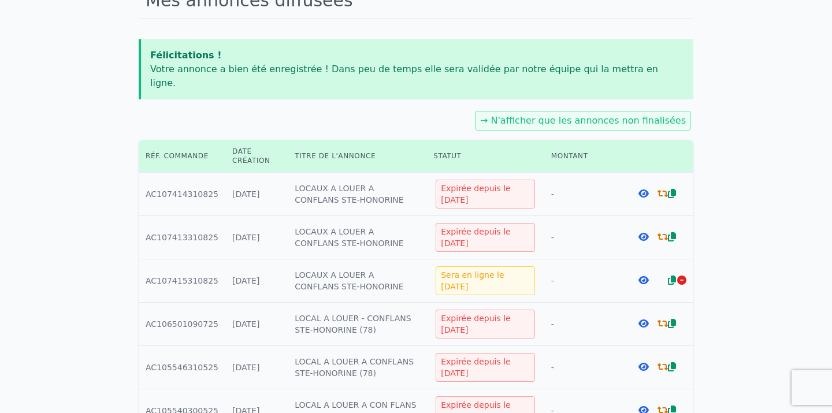
scroll to position [137, 0]
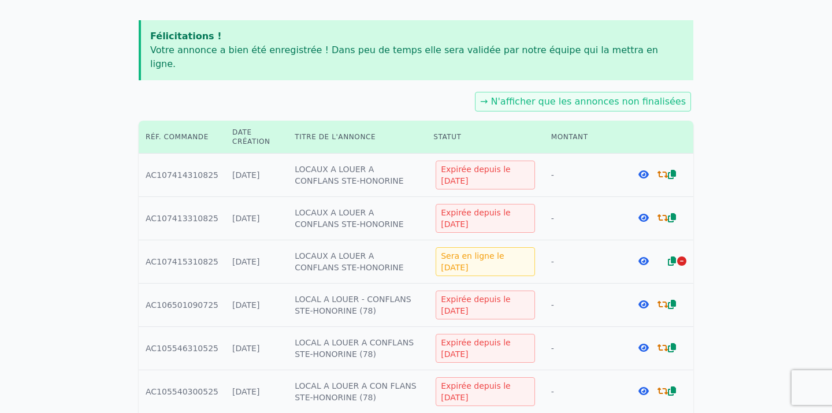
click at [644, 170] on icon at bounding box center [643, 174] width 10 height 9
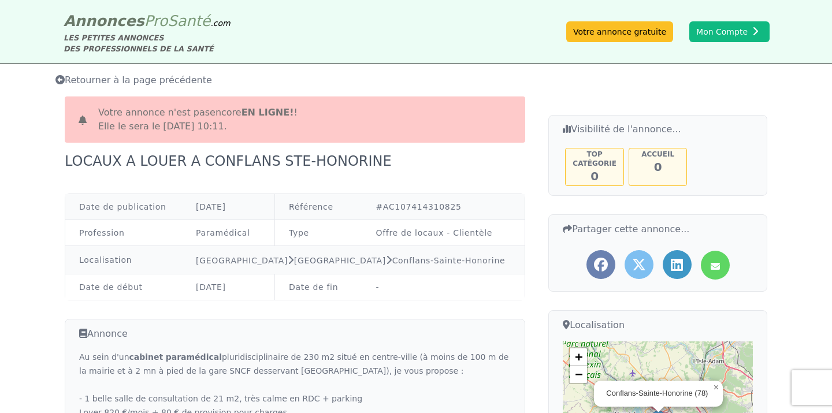
click at [106, 79] on span "Retourner à la page précédente" at bounding box center [133, 80] width 157 height 11
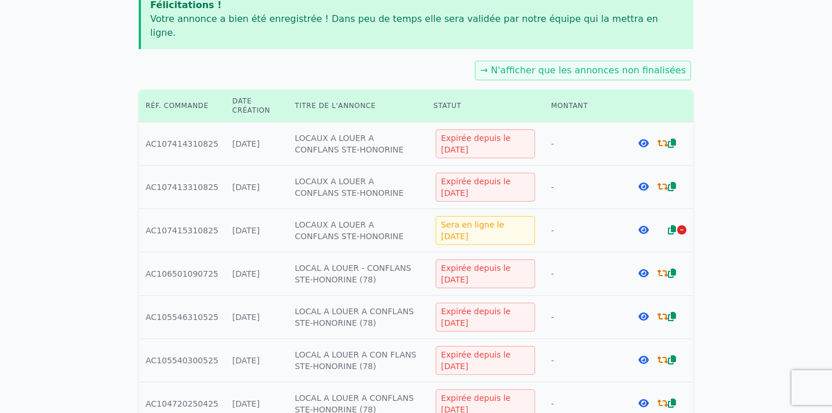
scroll to position [178, 0]
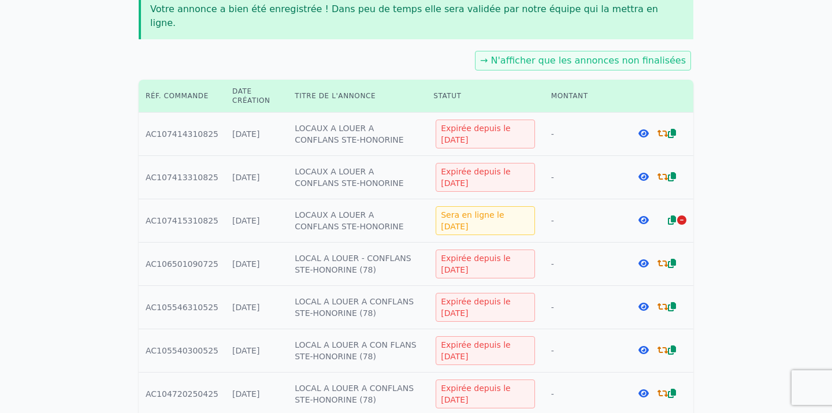
click at [664, 129] on icon at bounding box center [662, 133] width 10 height 9
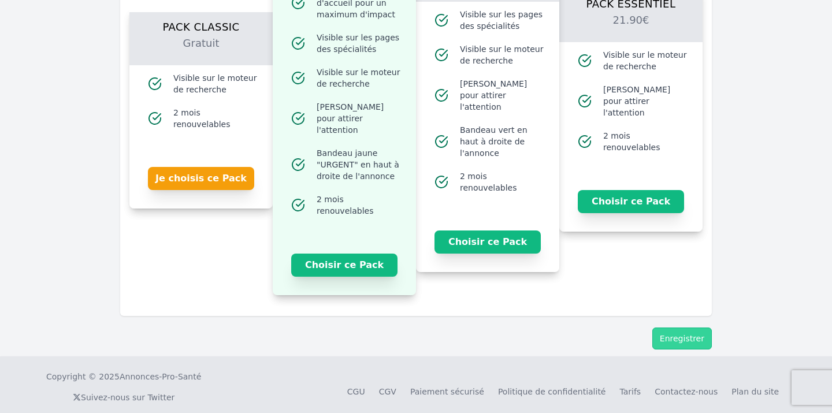
scroll to position [1302, 0]
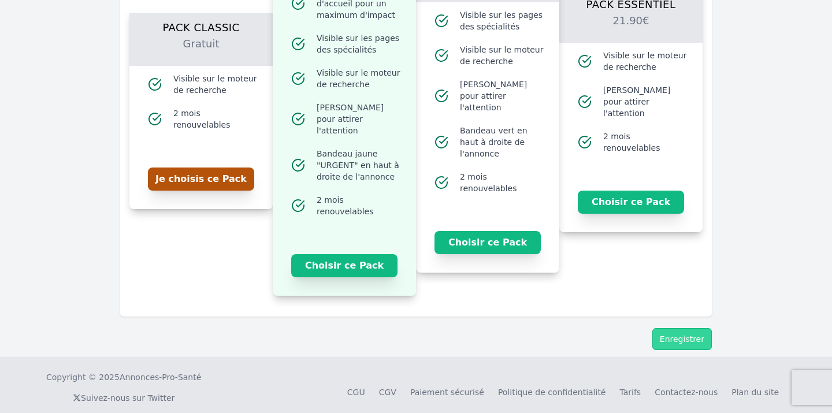
click at [230, 171] on button "Je choisis ce Pack" at bounding box center [201, 179] width 106 height 23
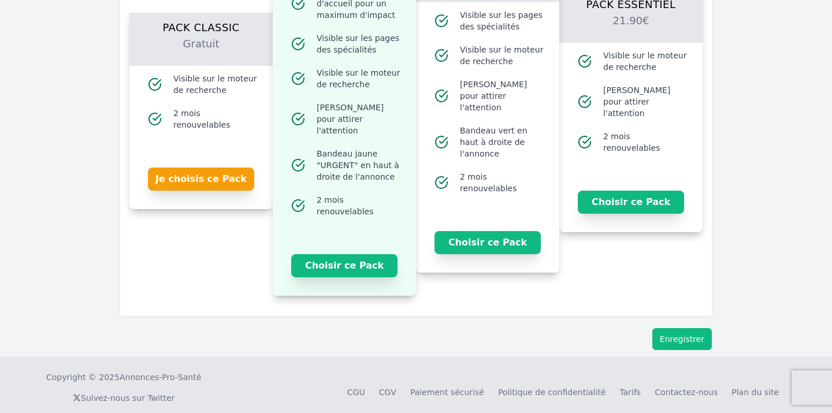
click at [700, 328] on button "Enregistrer" at bounding box center [682, 339] width 60 height 22
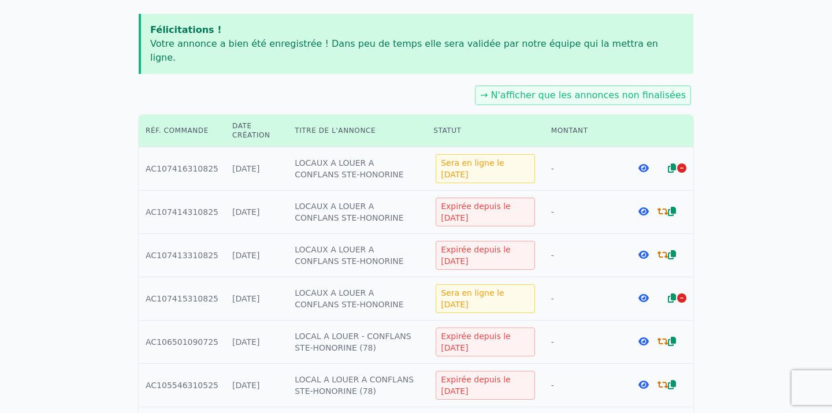
scroll to position [144, 0]
click at [646, 293] on icon at bounding box center [643, 297] width 10 height 9
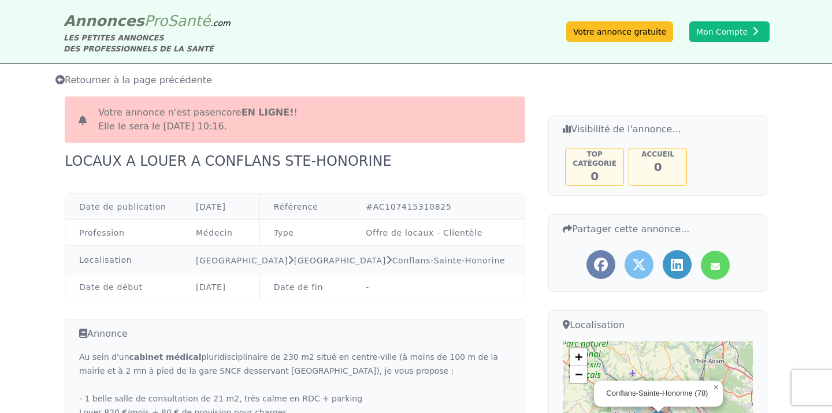
click at [104, 81] on span "Retourner à la page précédente" at bounding box center [133, 80] width 157 height 11
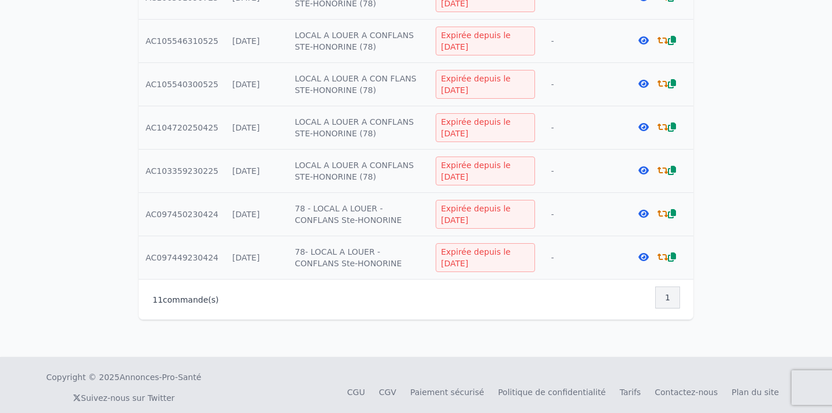
scroll to position [487, 0]
